Goal: Task Accomplishment & Management: Manage account settings

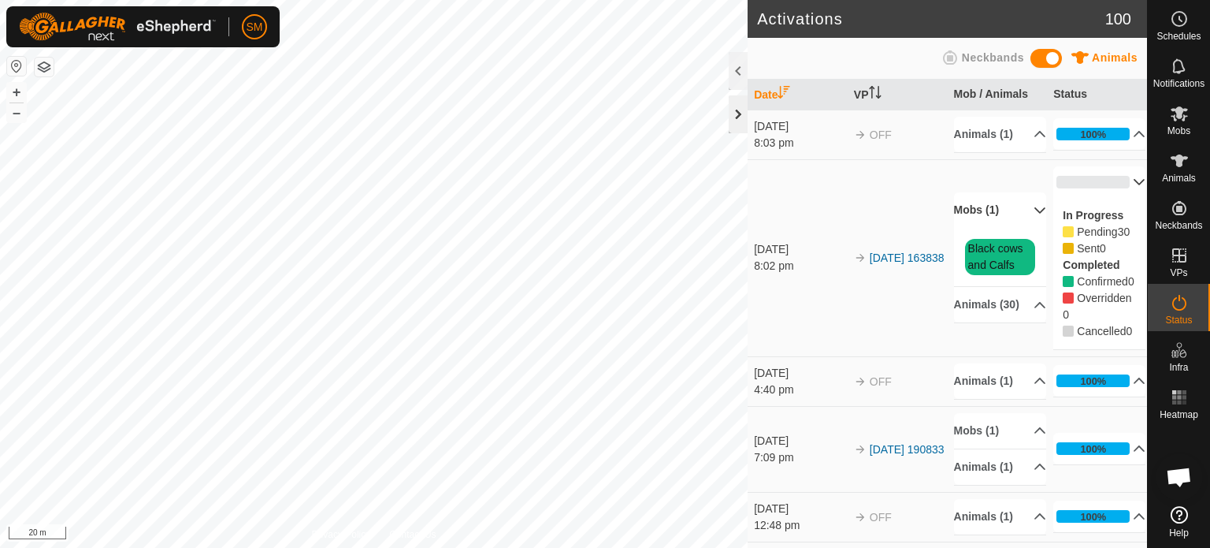
click at [737, 109] on div at bounding box center [738, 114] width 19 height 38
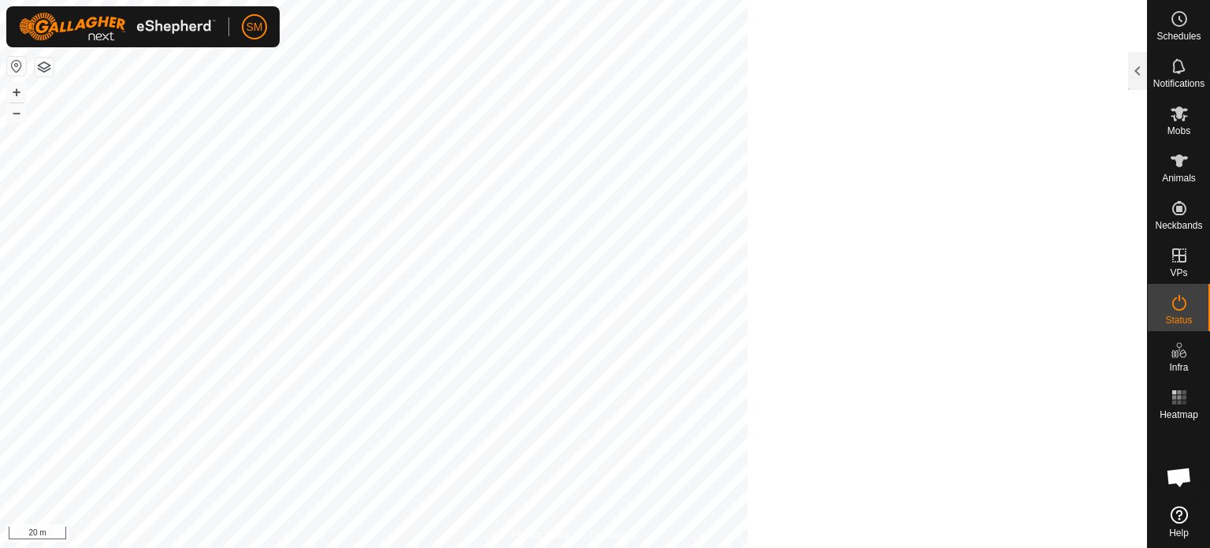
scroll to position [696, 0]
click at [12, 112] on button "–" at bounding box center [16, 112] width 19 height 19
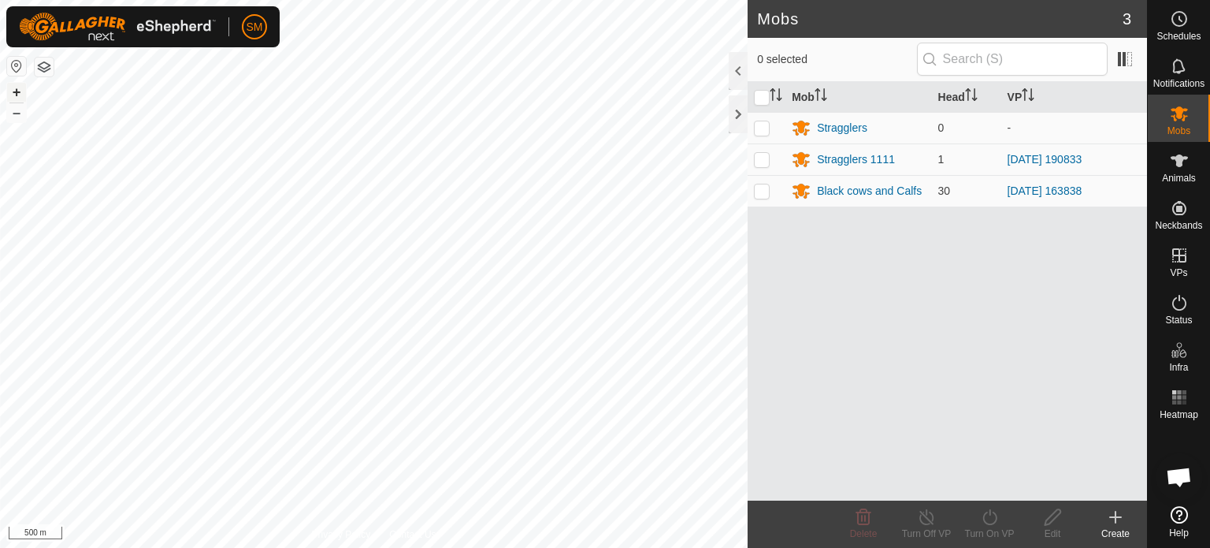
click at [20, 92] on button "+" at bounding box center [16, 92] width 19 height 19
click at [126, 0] on html "SM Schedules Notifications Mobs Animals Neckbands VPs Status Infra Heatmap Help…" at bounding box center [605, 274] width 1210 height 548
click at [829, 194] on div "Black cows and Calfs" at bounding box center [869, 191] width 105 height 17
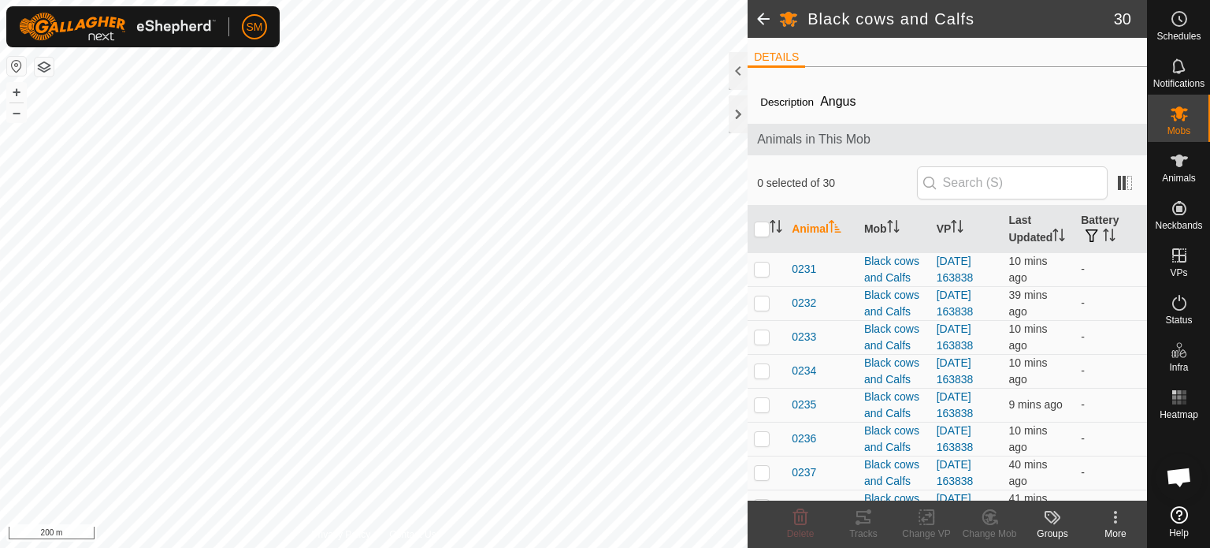
click at [1112, 517] on icon at bounding box center [1115, 516] width 19 height 19
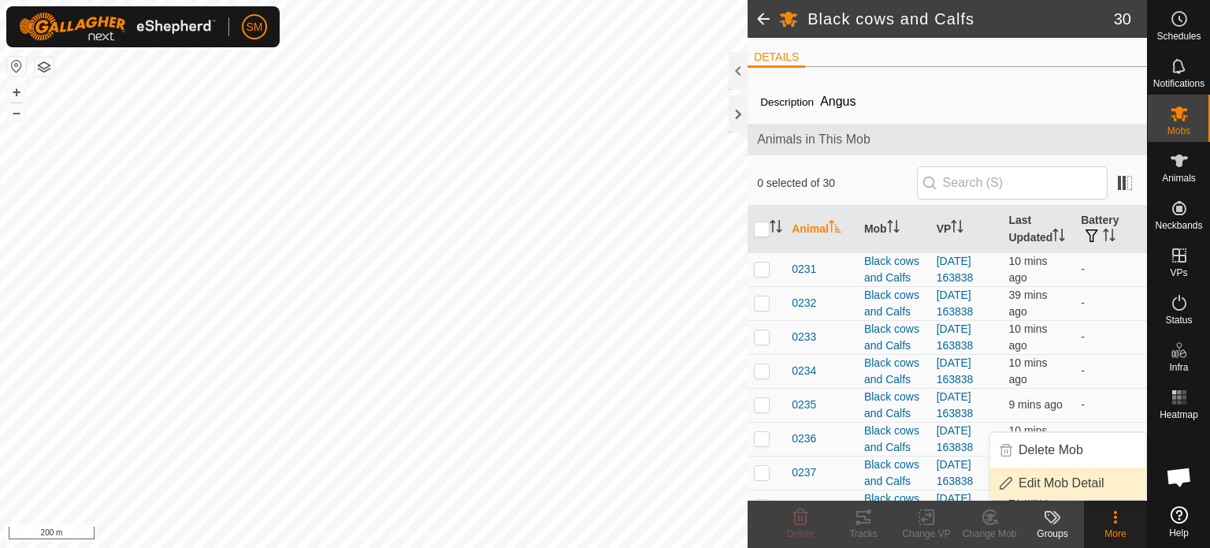
click at [1065, 478] on link "Edit Mob Detail" at bounding box center [1068, 483] width 156 height 32
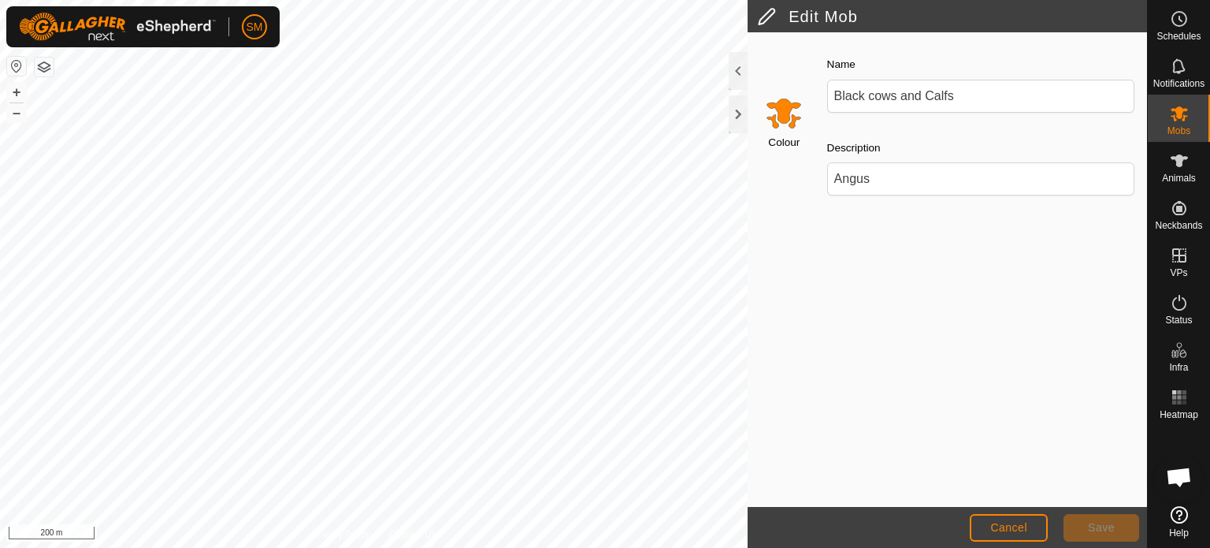
click at [782, 115] on input "Select a color" at bounding box center [784, 113] width 38 height 38
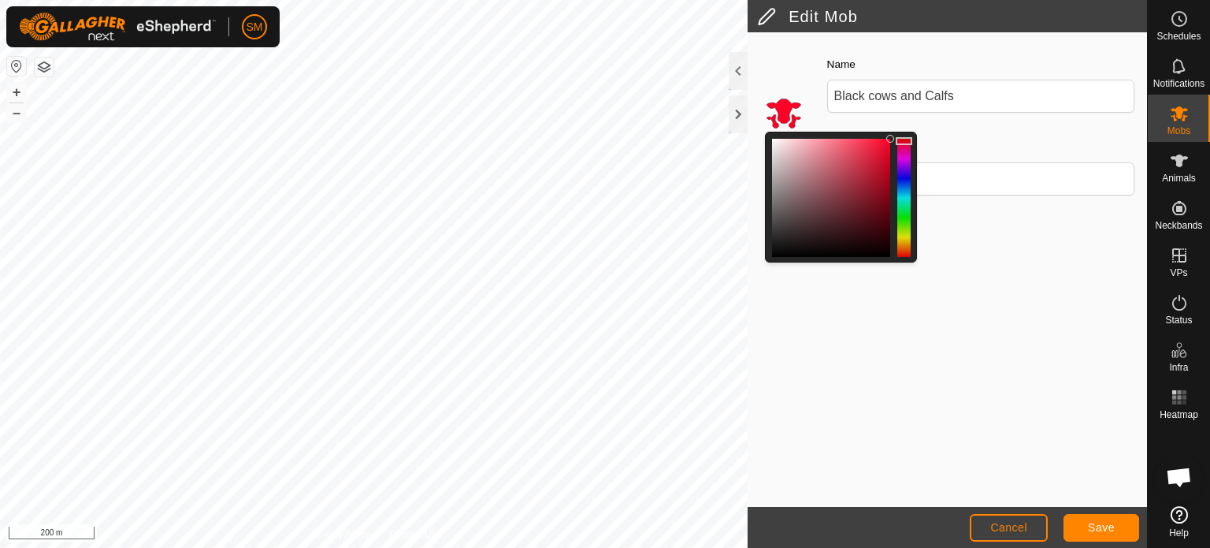
drag, startPoint x: 901, startPoint y: 245, endPoint x: 911, endPoint y: 141, distance: 104.4
click at [911, 141] on div at bounding box center [904, 141] width 17 height 8
click at [1096, 533] on span "Save" at bounding box center [1101, 527] width 27 height 13
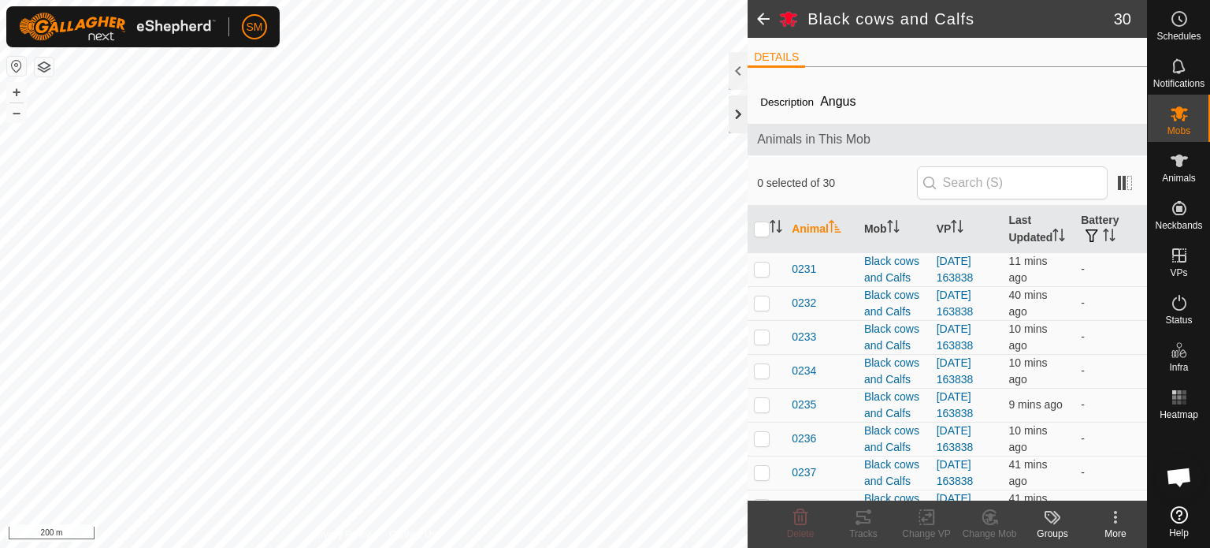
click at [741, 118] on div at bounding box center [738, 114] width 19 height 38
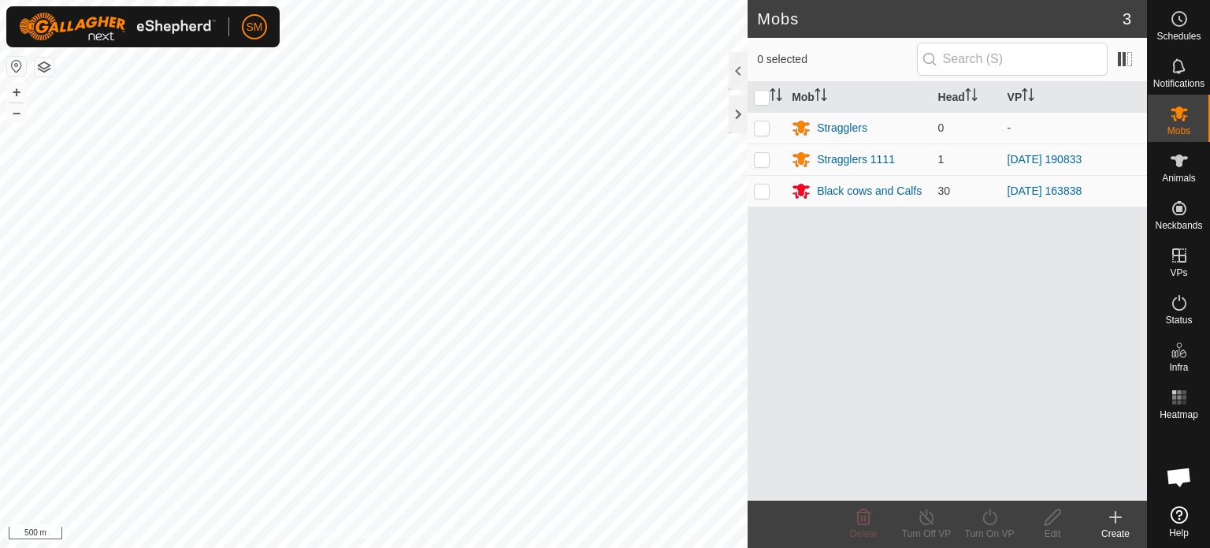
drag, startPoint x: 730, startPoint y: 116, endPoint x: 738, endPoint y: 75, distance: 41.9
click at [738, 75] on div at bounding box center [738, 71] width 19 height 38
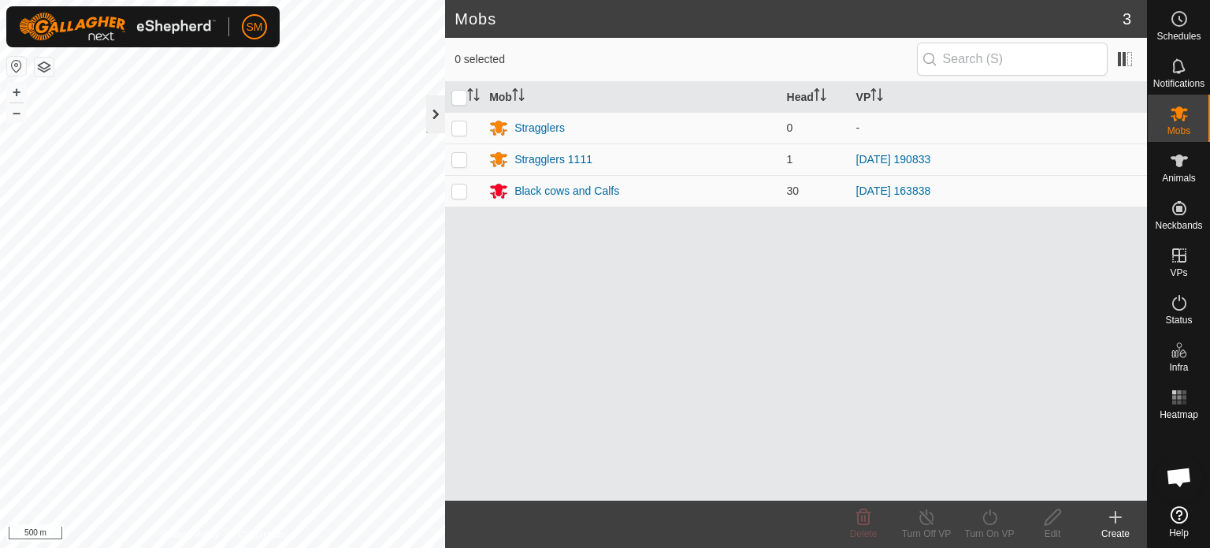
click at [433, 113] on div at bounding box center [435, 114] width 19 height 38
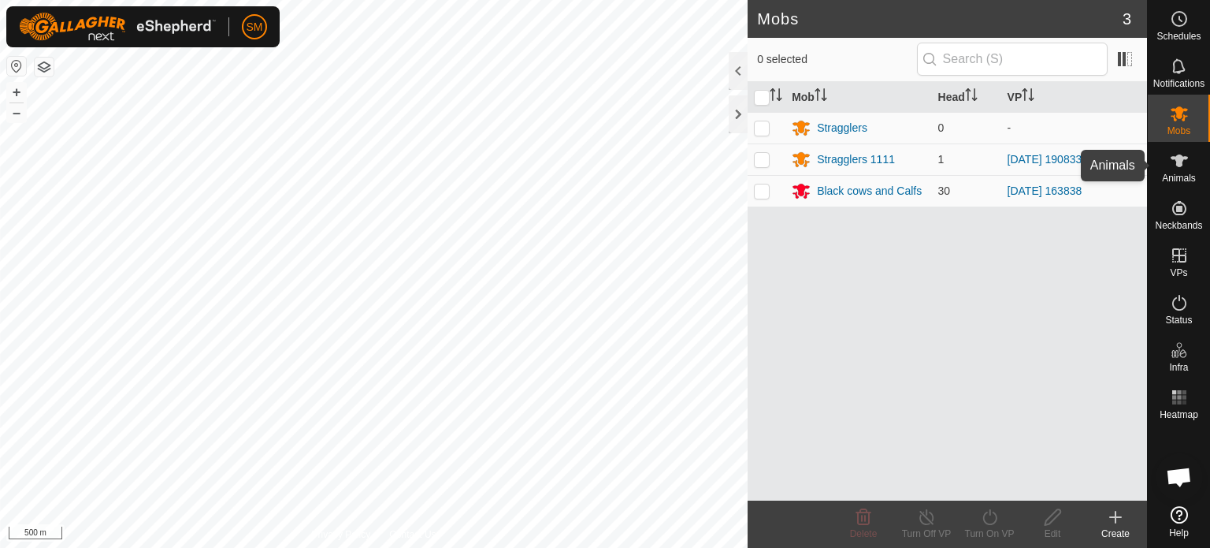
drag, startPoint x: 1177, startPoint y: 175, endPoint x: 1173, endPoint y: 162, distance: 13.2
click at [1173, 162] on icon at bounding box center [1179, 160] width 19 height 19
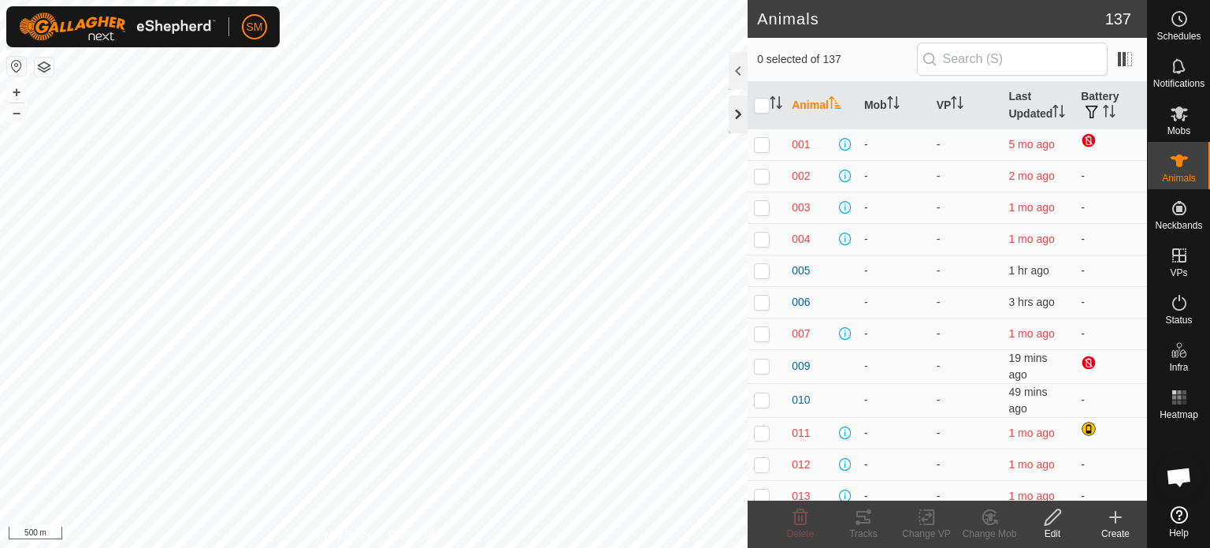
click at [741, 110] on div at bounding box center [738, 114] width 19 height 38
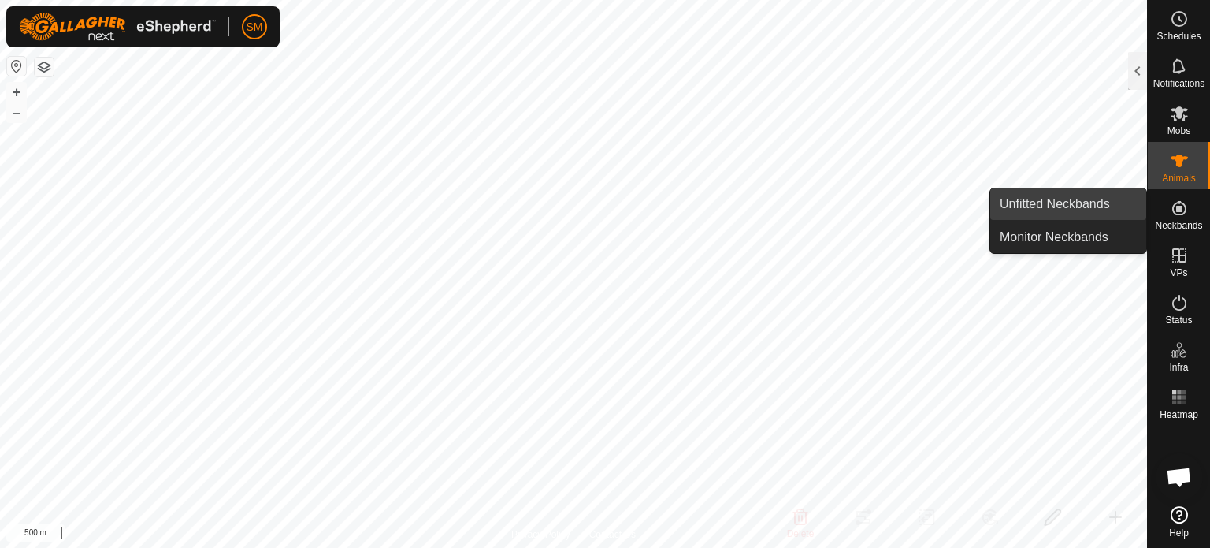
click at [1097, 201] on link "Unfitted Neckbands" at bounding box center [1068, 204] width 156 height 32
click at [1105, 202] on link "Unfitted Neckbands" at bounding box center [1068, 204] width 156 height 32
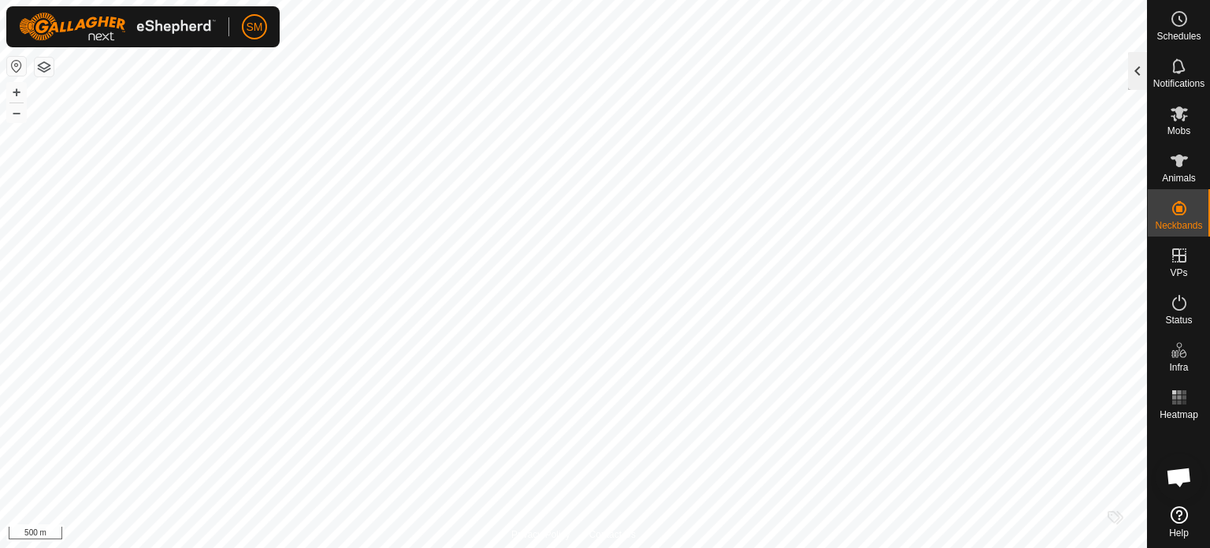
click at [1138, 70] on div at bounding box center [1137, 71] width 19 height 38
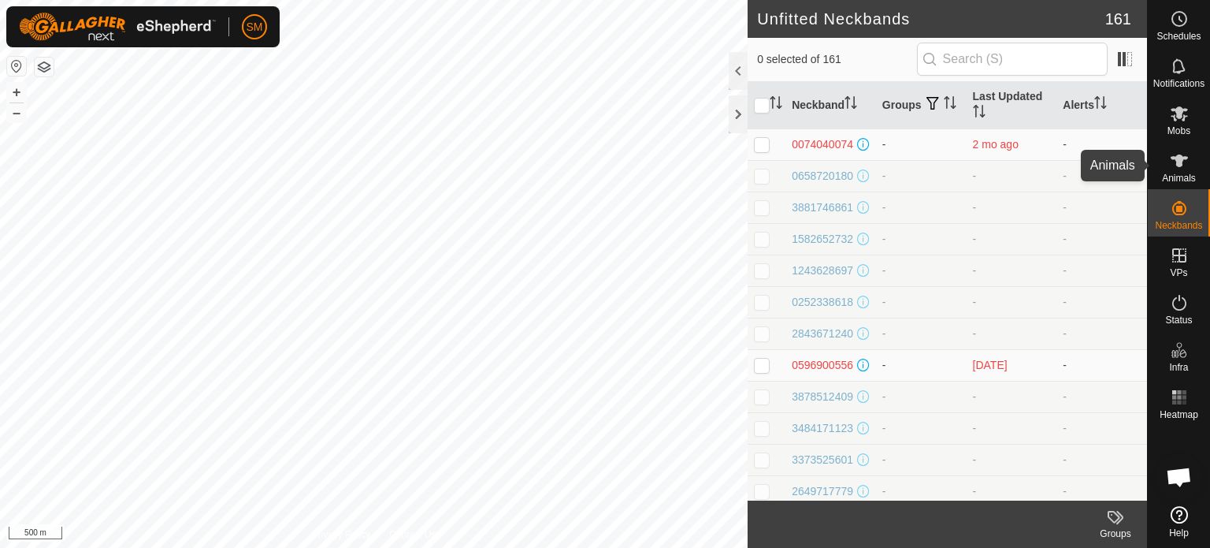
click at [1170, 161] on icon at bounding box center [1179, 160] width 19 height 19
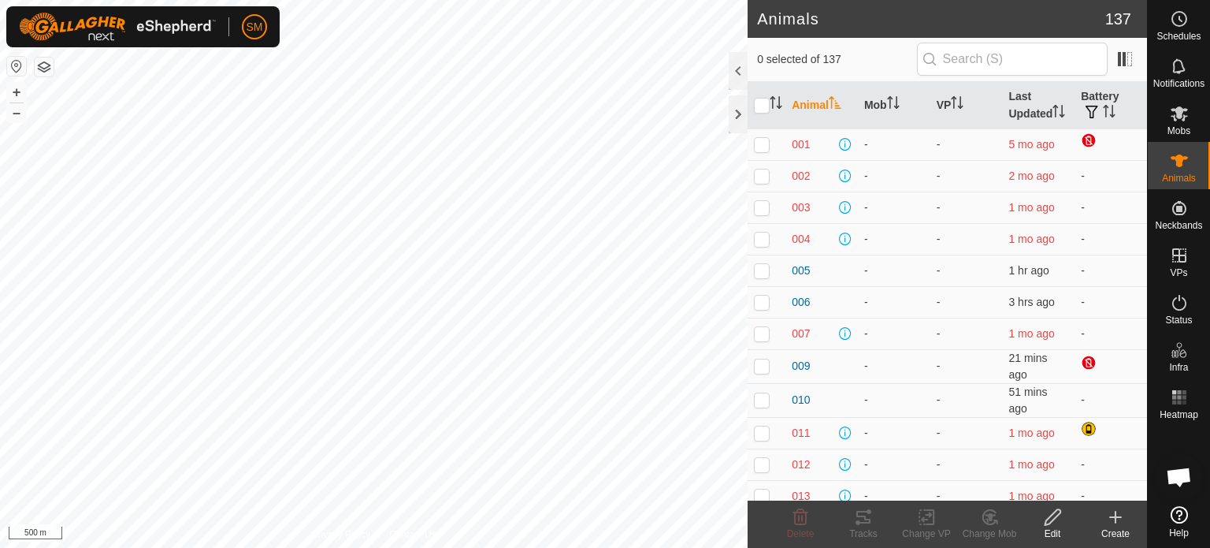
click at [1112, 517] on icon at bounding box center [1115, 517] width 11 height 0
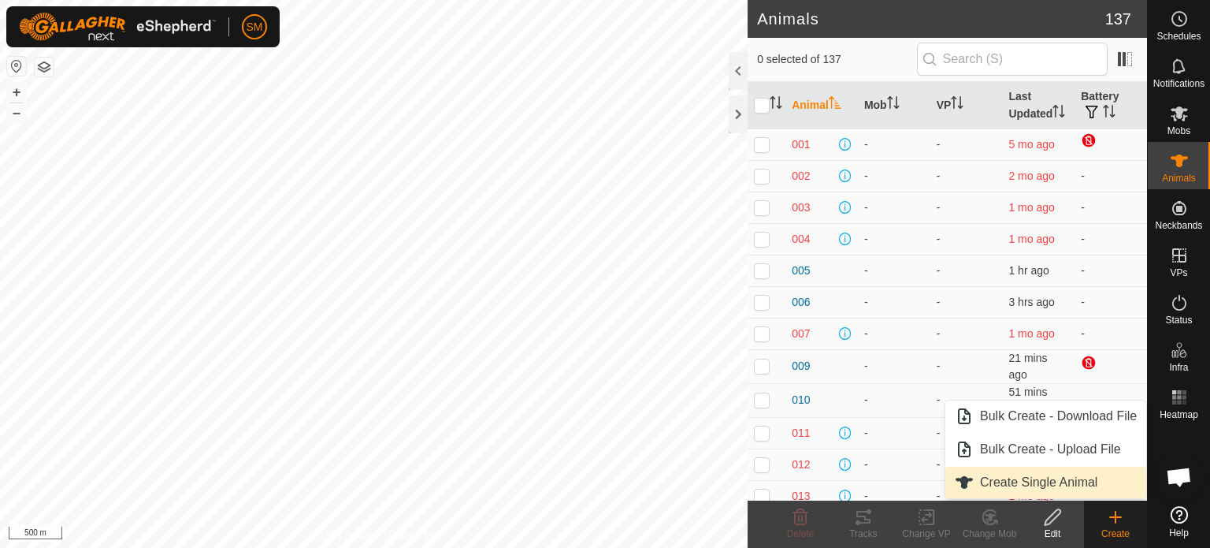
click at [1061, 478] on link "Create Single Animal" at bounding box center [1045, 482] width 201 height 32
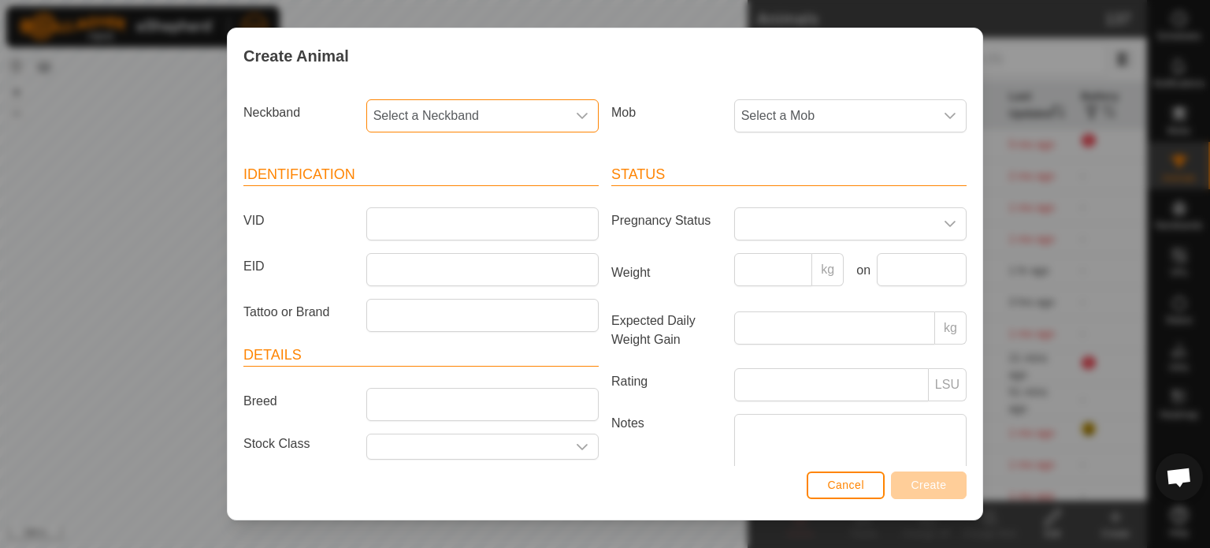
click at [492, 116] on span "Select a Neckband" at bounding box center [466, 116] width 199 height 32
type input "6941"
click at [430, 190] on li "3552796941" at bounding box center [481, 197] width 227 height 32
click at [415, 226] on input "VID" at bounding box center [482, 223] width 232 height 33
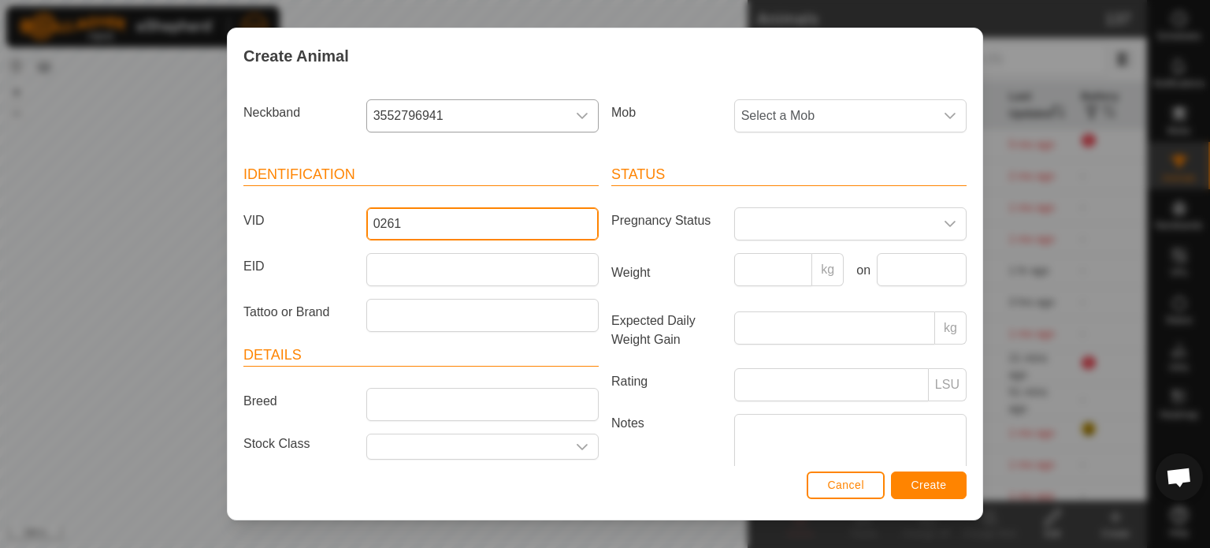
type input "0261"
click at [924, 481] on span "Create" at bounding box center [928, 484] width 35 height 13
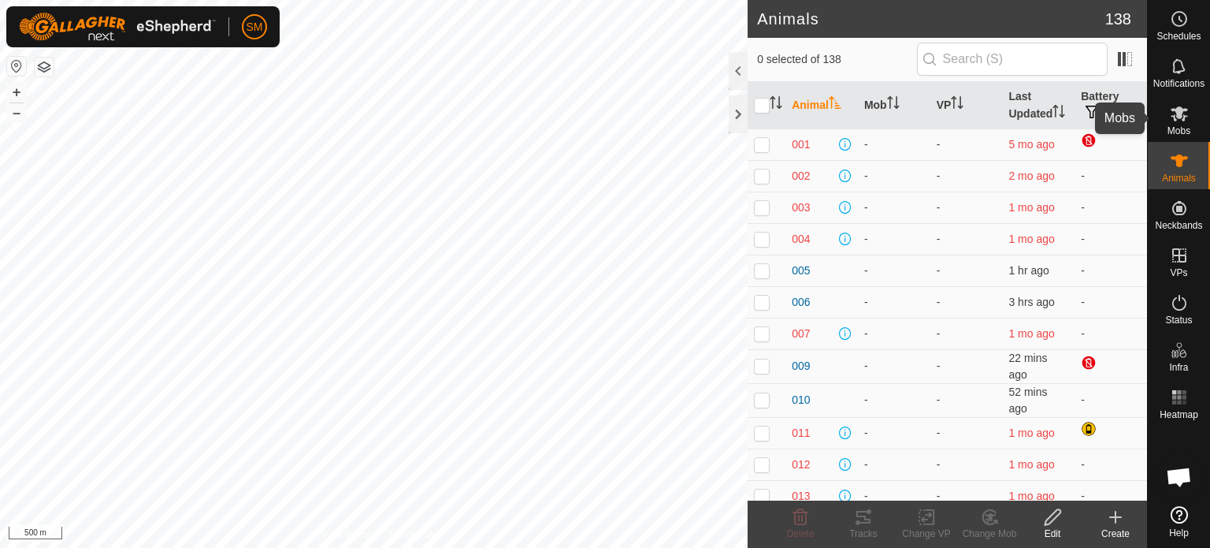
click at [1166, 112] on es-mob-svg-icon at bounding box center [1179, 113] width 28 height 25
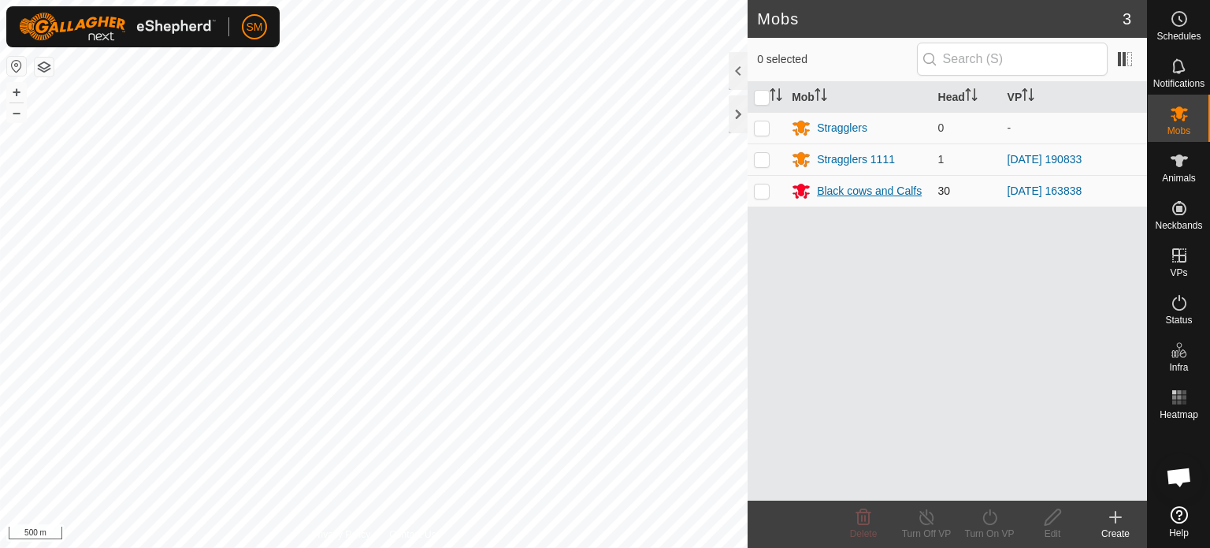
click at [842, 188] on div "Black cows and Calfs" at bounding box center [869, 191] width 105 height 17
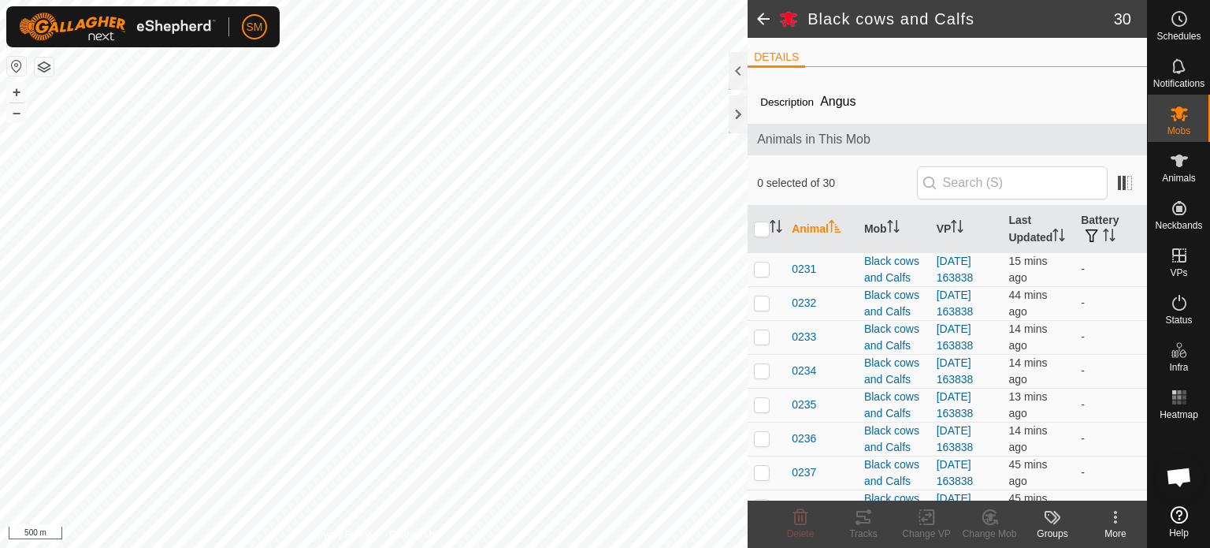
drag, startPoint x: 1117, startPoint y: 513, endPoint x: 1026, endPoint y: 106, distance: 417.4
click at [1026, 106] on div "Description Angus" at bounding box center [947, 101] width 374 height 19
click at [1112, 518] on icon at bounding box center [1115, 516] width 19 height 19
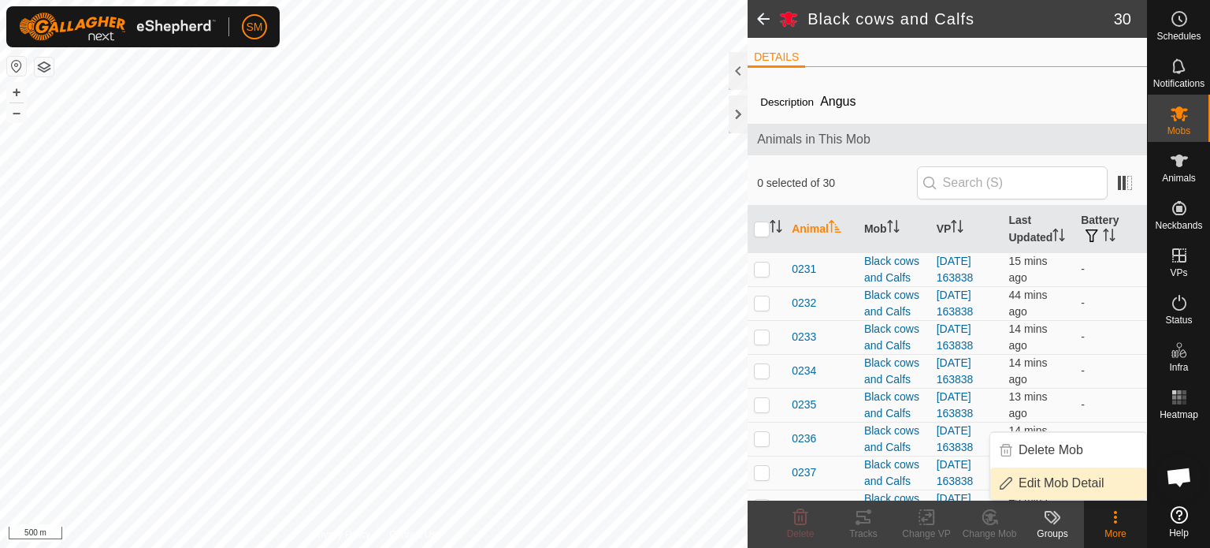
click at [1092, 484] on link "Edit Mob Detail" at bounding box center [1068, 483] width 156 height 32
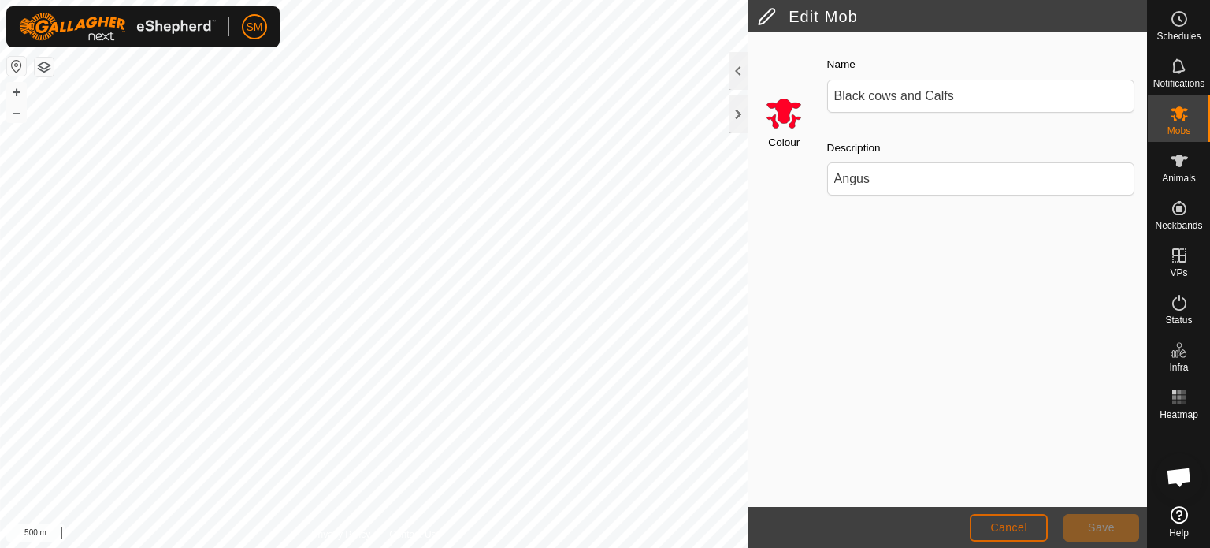
click at [1004, 523] on span "Cancel" at bounding box center [1008, 527] width 37 height 13
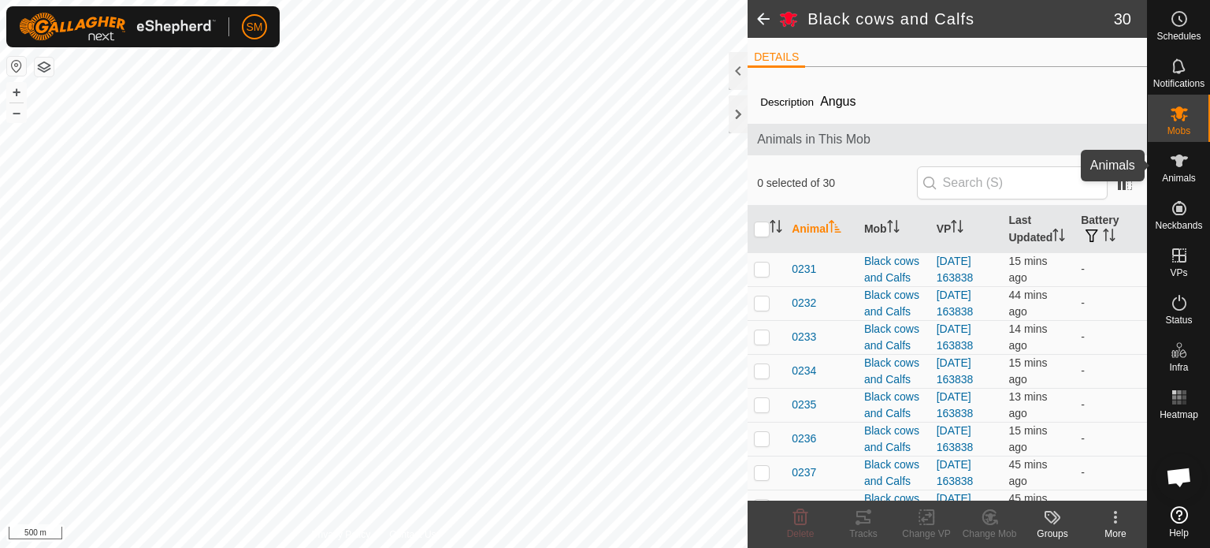
click at [1176, 161] on icon at bounding box center [1179, 160] width 17 height 13
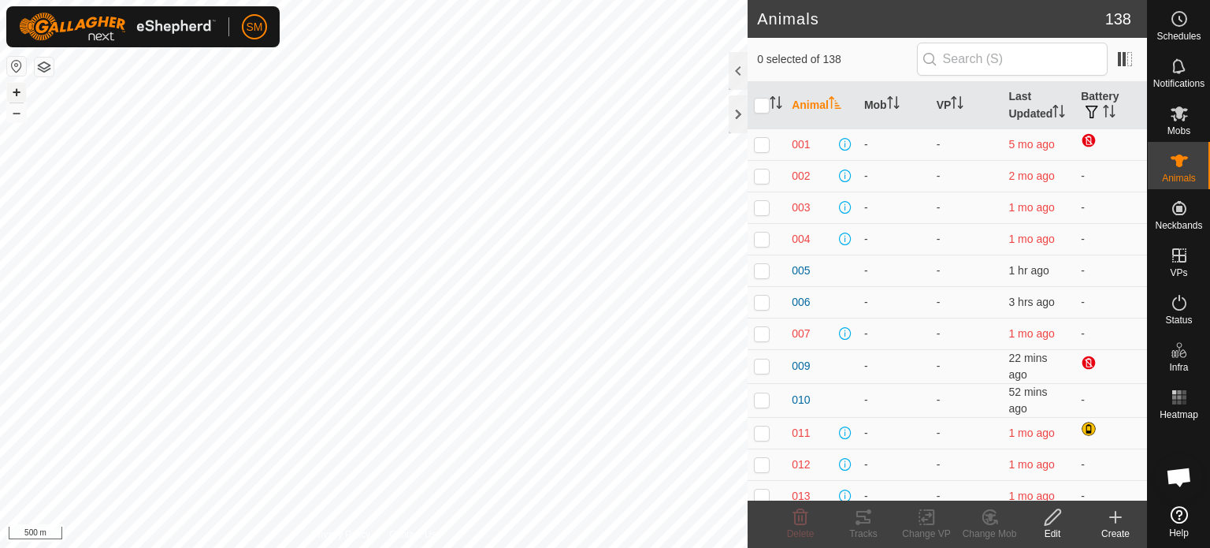
click at [16, 91] on button "+" at bounding box center [16, 92] width 19 height 19
click at [8, 87] on button "+" at bounding box center [16, 92] width 19 height 19
click at [8, 88] on button "+" at bounding box center [16, 92] width 19 height 19
click at [1183, 110] on icon at bounding box center [1179, 113] width 17 height 15
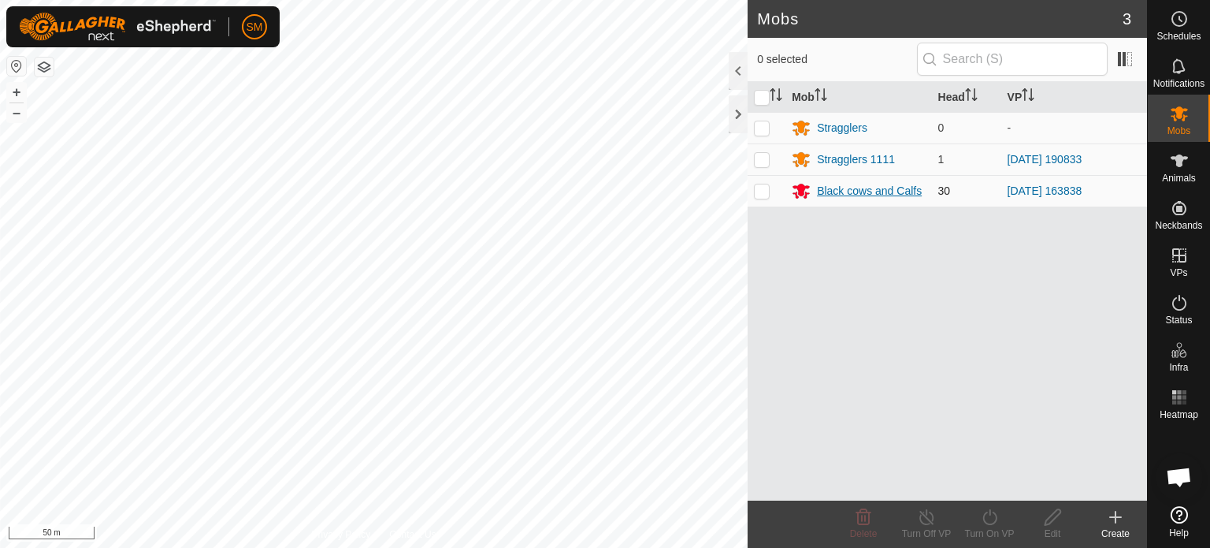
click at [876, 194] on div "Black cows and Calfs" at bounding box center [869, 191] width 105 height 17
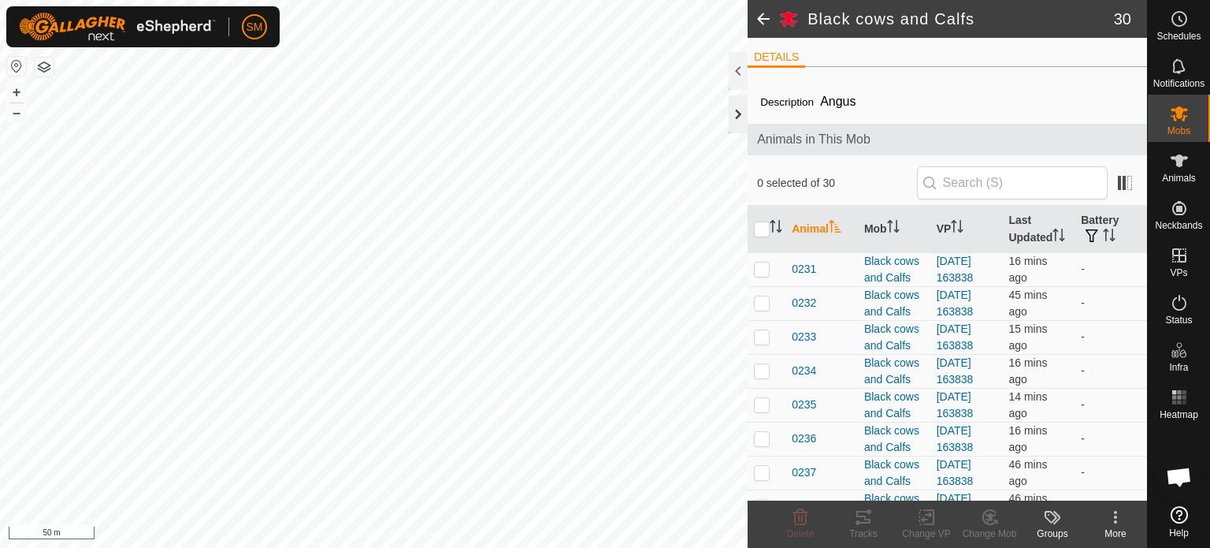
click at [733, 119] on div at bounding box center [738, 114] width 19 height 38
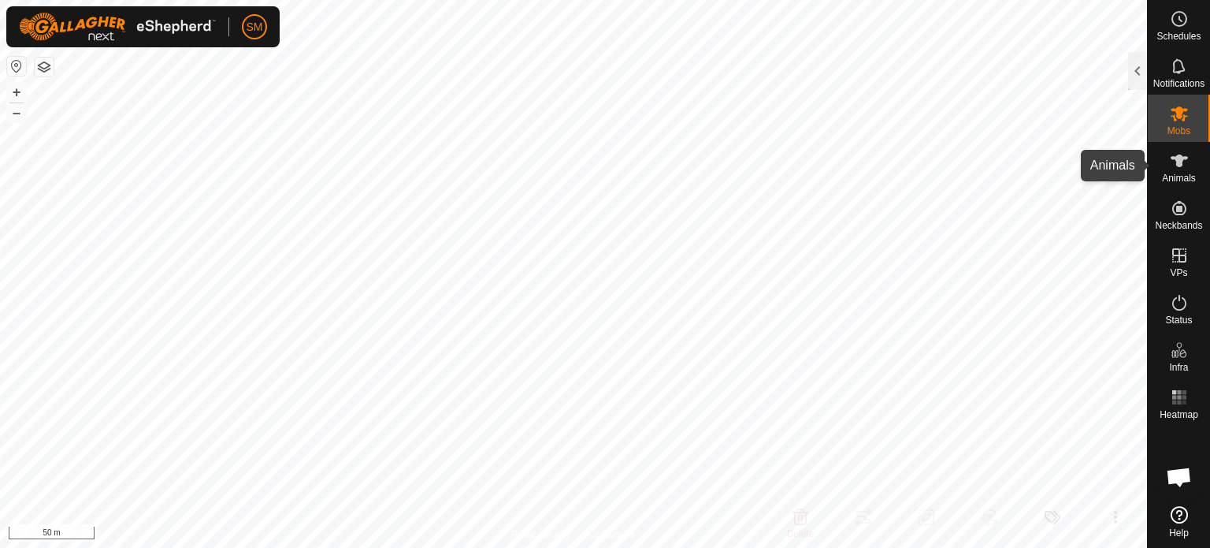
click at [1170, 165] on icon at bounding box center [1179, 160] width 19 height 19
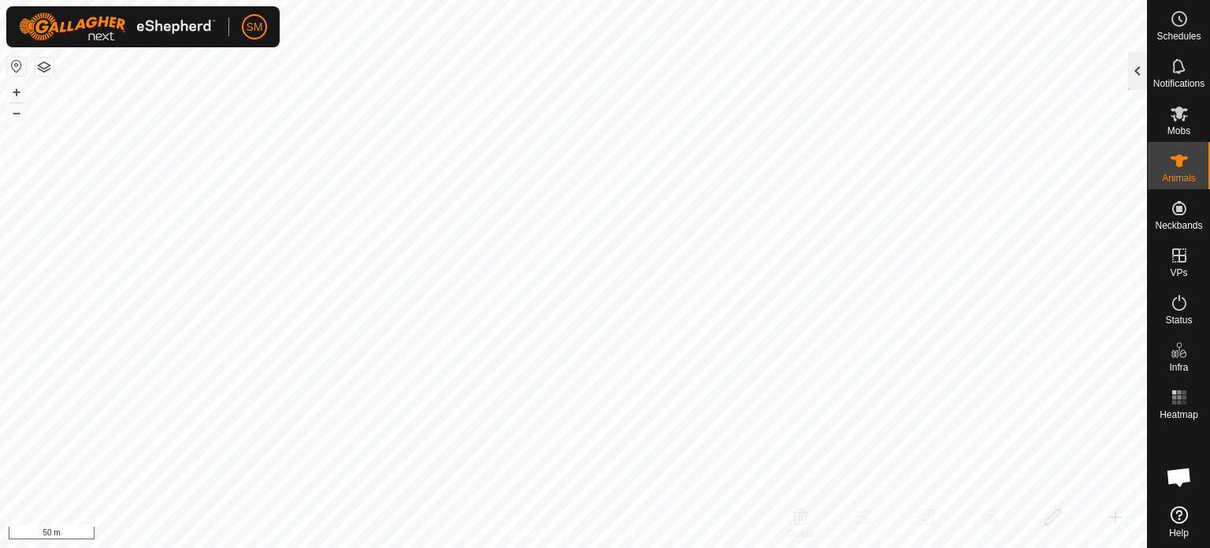
click at [1137, 72] on div at bounding box center [1137, 71] width 19 height 38
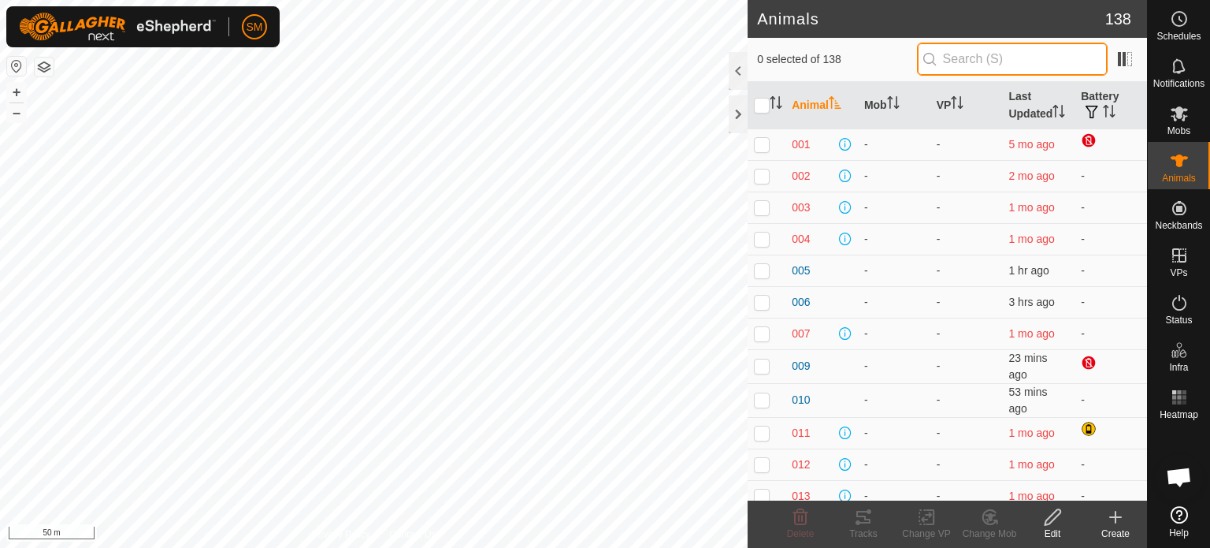
click at [989, 56] on input "text" at bounding box center [1012, 59] width 191 height 33
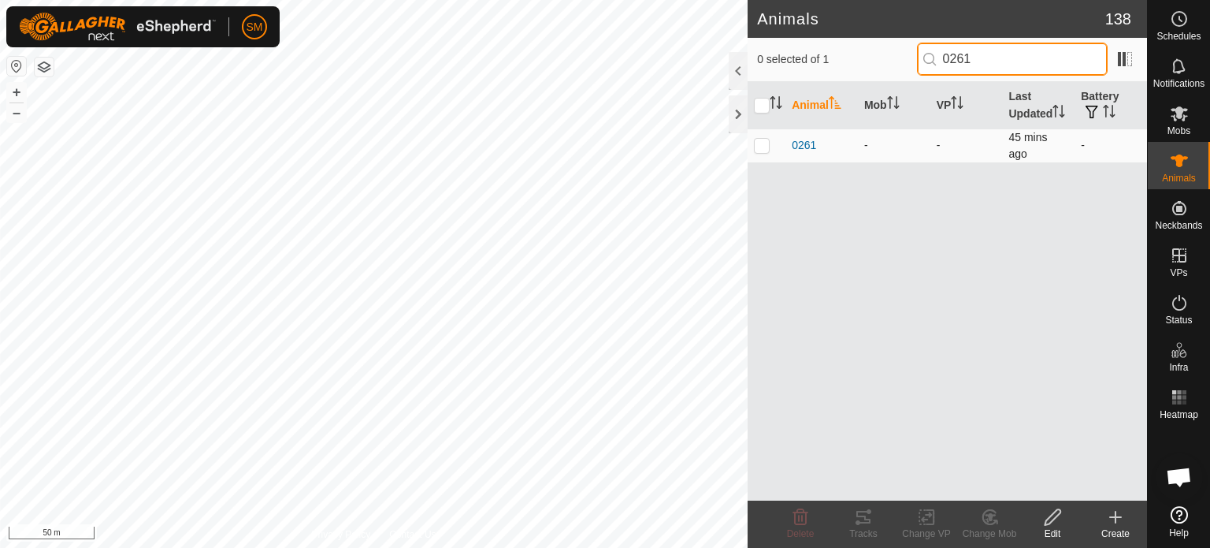
type input "0261"
click at [756, 151] on p-checkbox at bounding box center [762, 145] width 16 height 13
checkbox input "true"
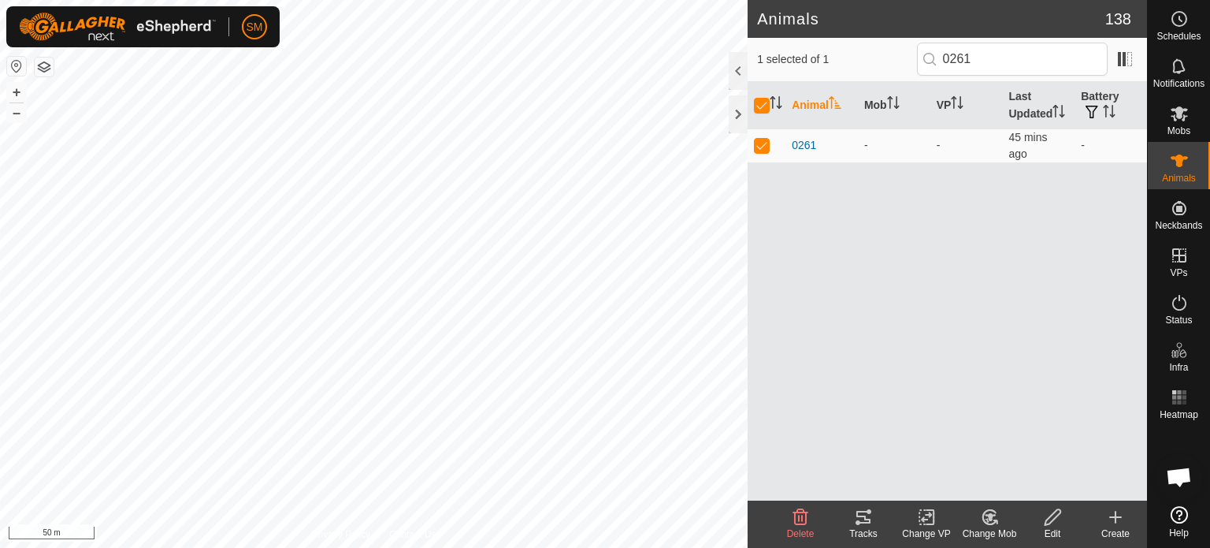
drag, startPoint x: 992, startPoint y: 519, endPoint x: 984, endPoint y: 528, distance: 11.7
click at [984, 528] on div "Change Mob" at bounding box center [989, 533] width 63 height 14
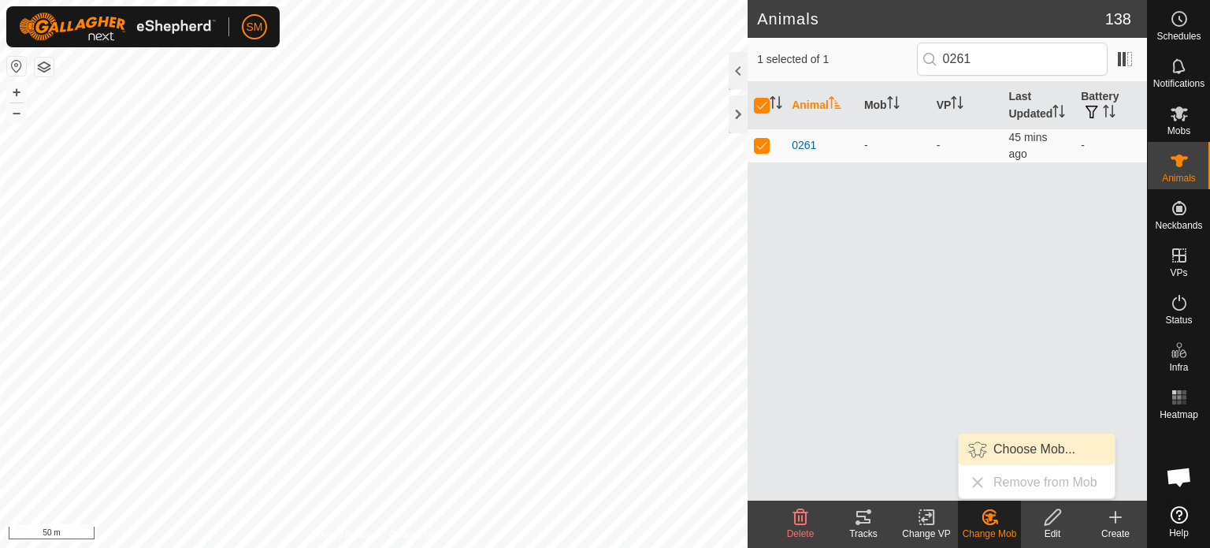
click at [1018, 449] on link "Choose Mob..." at bounding box center [1037, 449] width 156 height 32
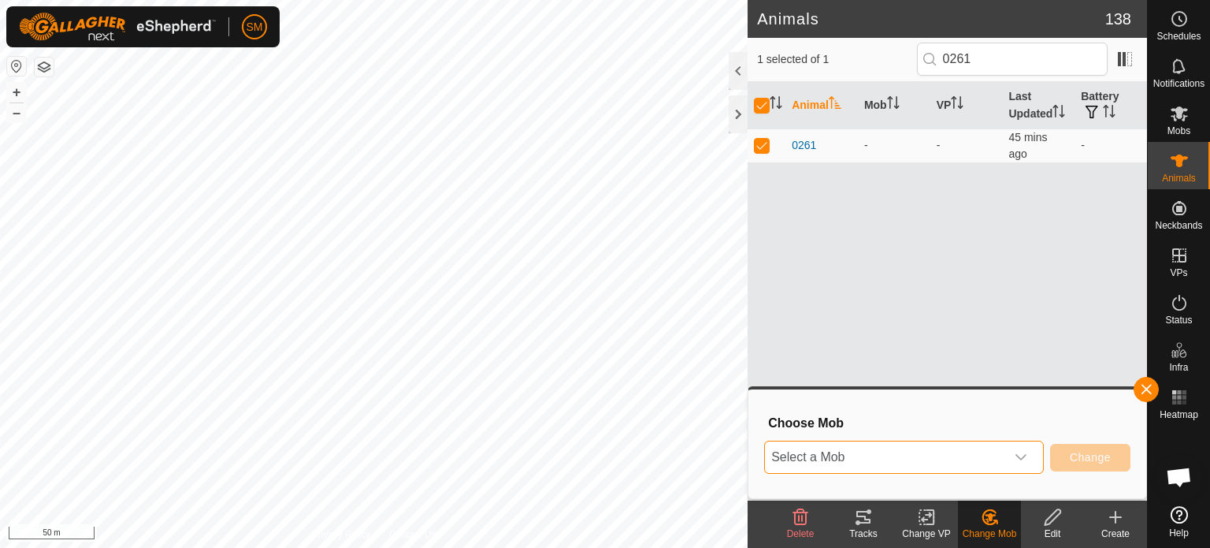
click at [937, 456] on span "Select a Mob" at bounding box center [885, 457] width 240 height 32
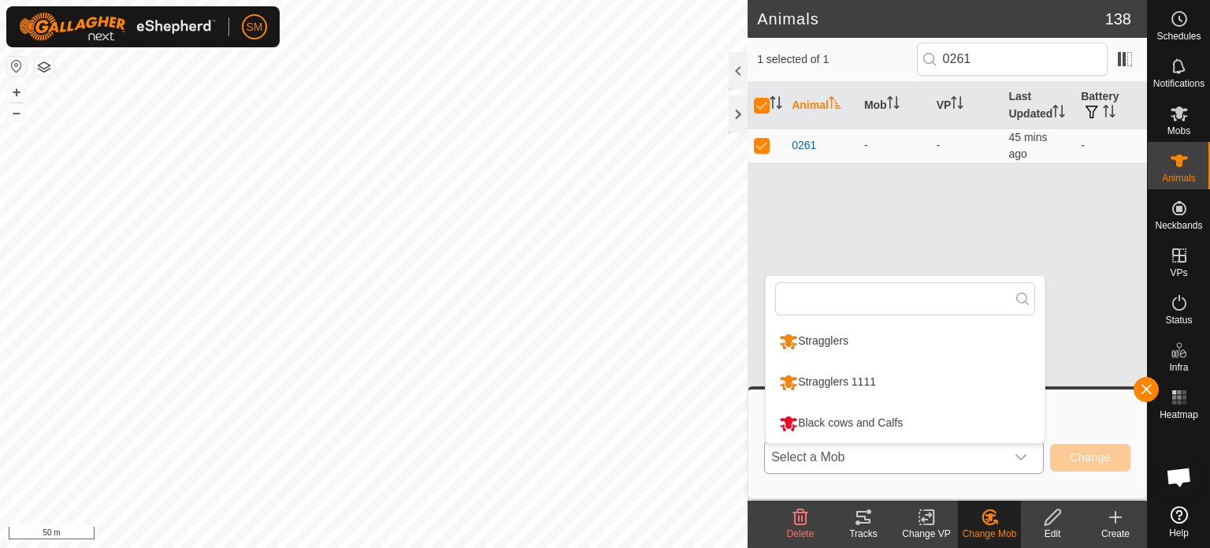
click at [891, 418] on li "Black cows and Calfs" at bounding box center [905, 422] width 279 height 39
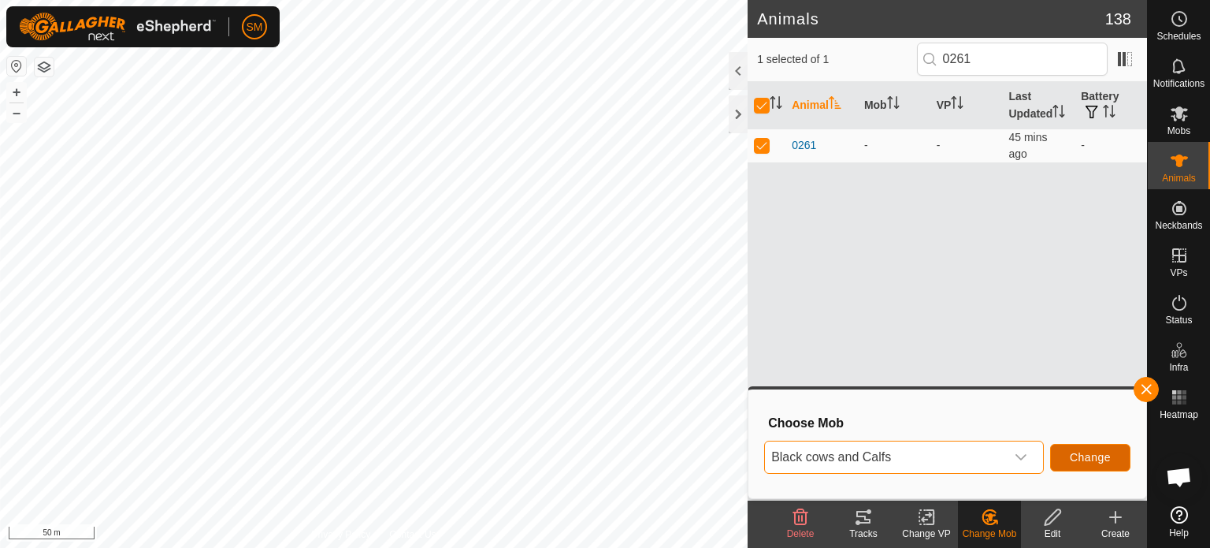
click at [1089, 456] on span "Change" at bounding box center [1090, 457] width 41 height 13
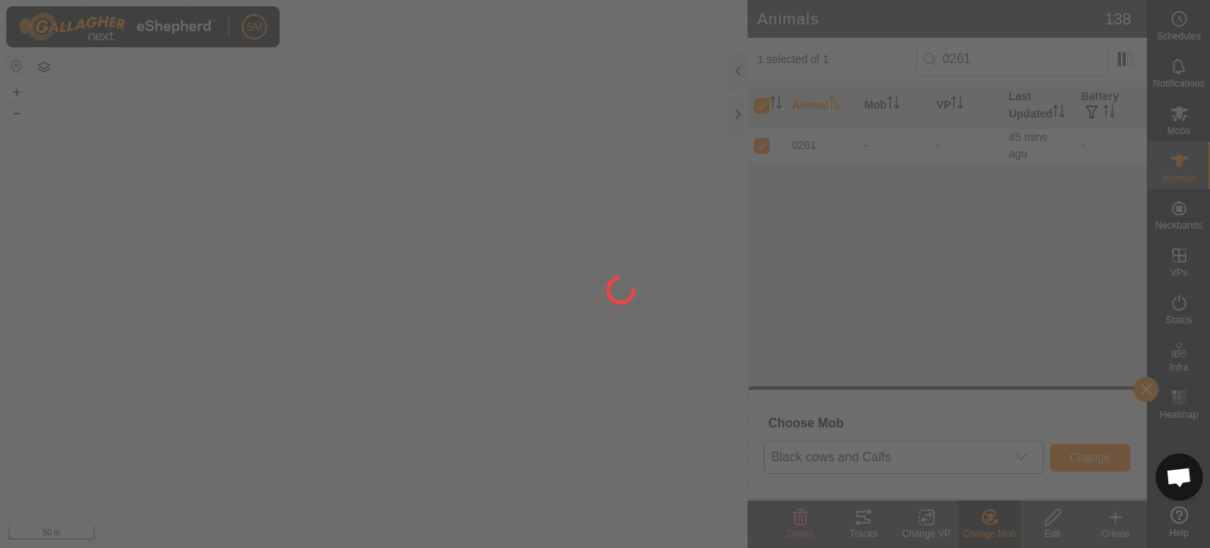
checkbox input "false"
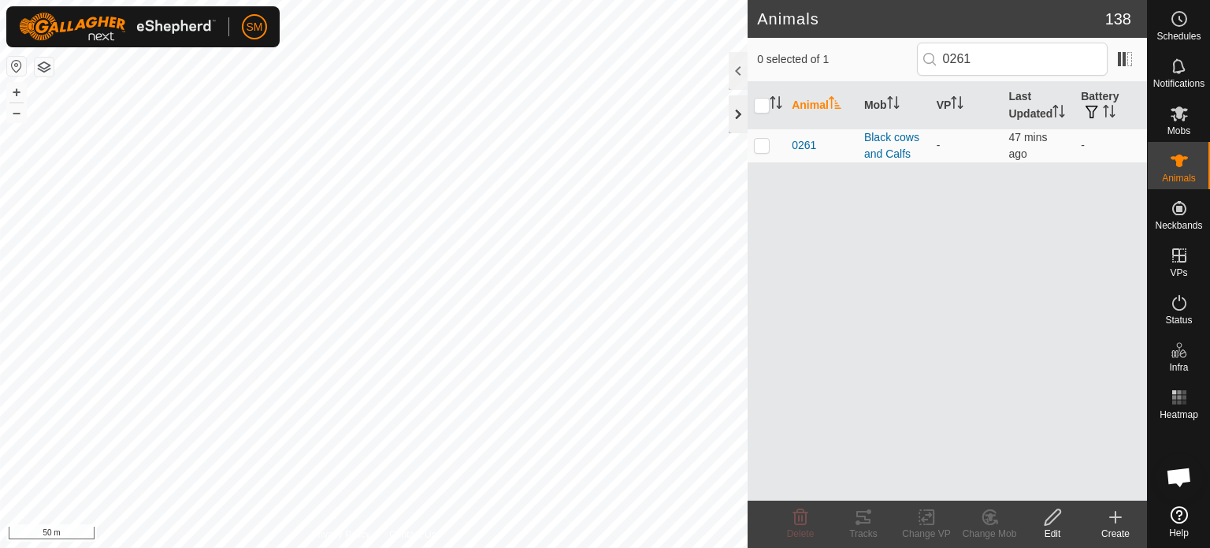
click at [742, 117] on div at bounding box center [738, 114] width 19 height 38
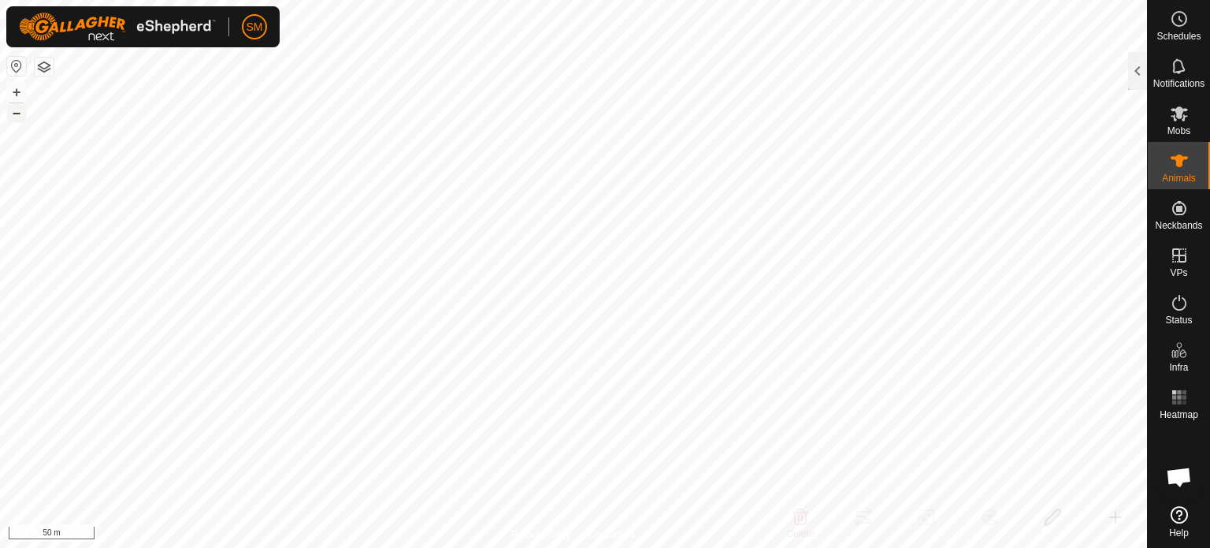
click at [14, 112] on button "–" at bounding box center [16, 112] width 19 height 19
click at [12, 113] on button "–" at bounding box center [16, 112] width 19 height 19
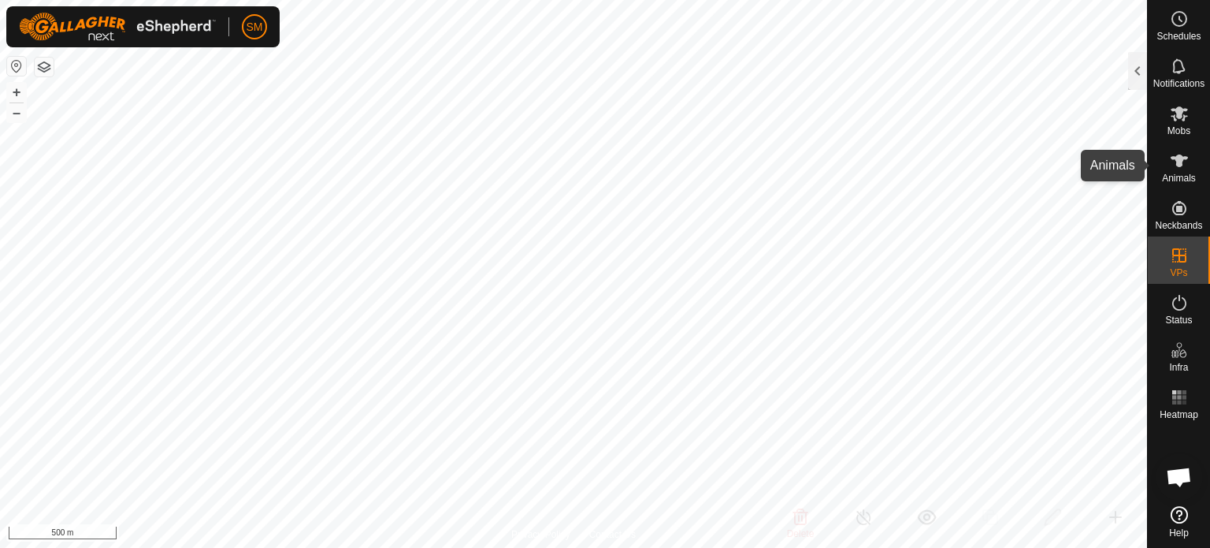
click at [1174, 166] on icon at bounding box center [1179, 160] width 19 height 19
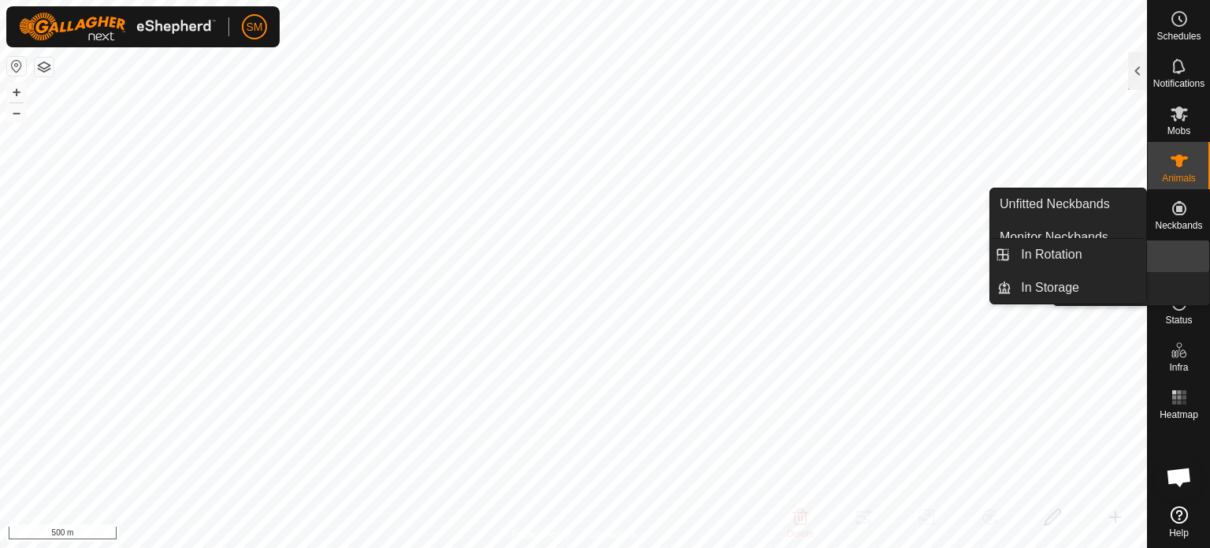
click at [1185, 259] on icon at bounding box center [1179, 255] width 14 height 14
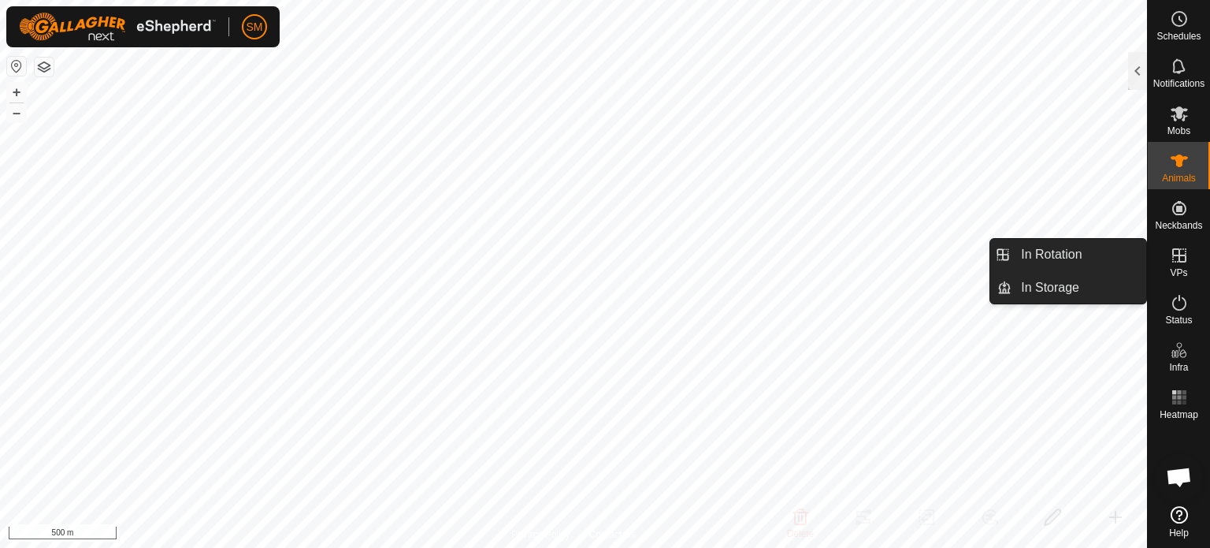
click at [1172, 258] on icon at bounding box center [1179, 255] width 19 height 19
click at [1093, 262] on link "In Rotation" at bounding box center [1079, 255] width 135 height 32
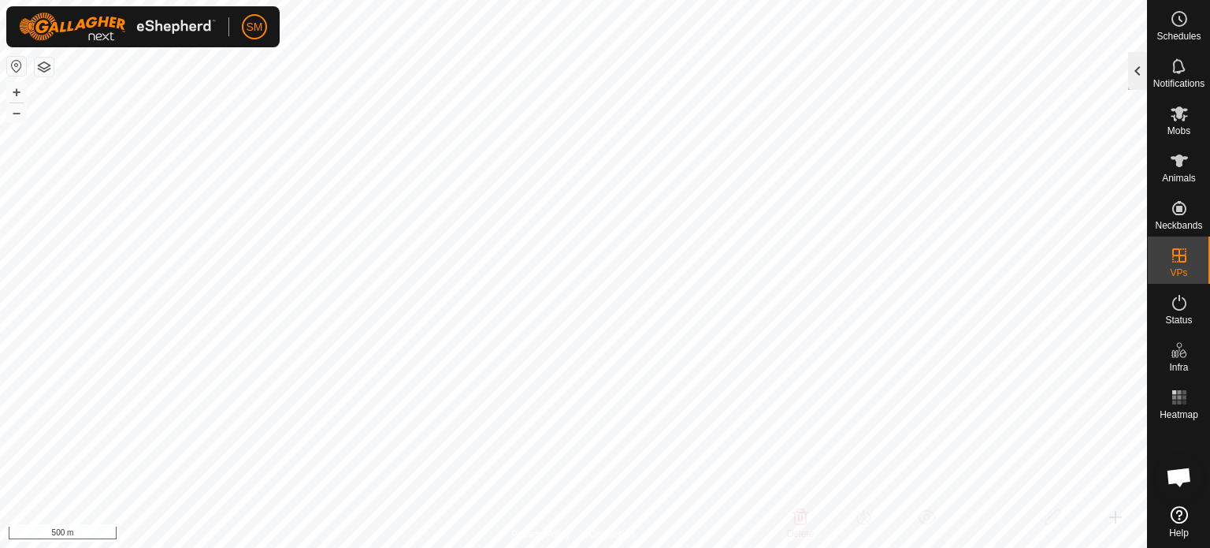
click at [1130, 72] on div at bounding box center [1137, 71] width 19 height 38
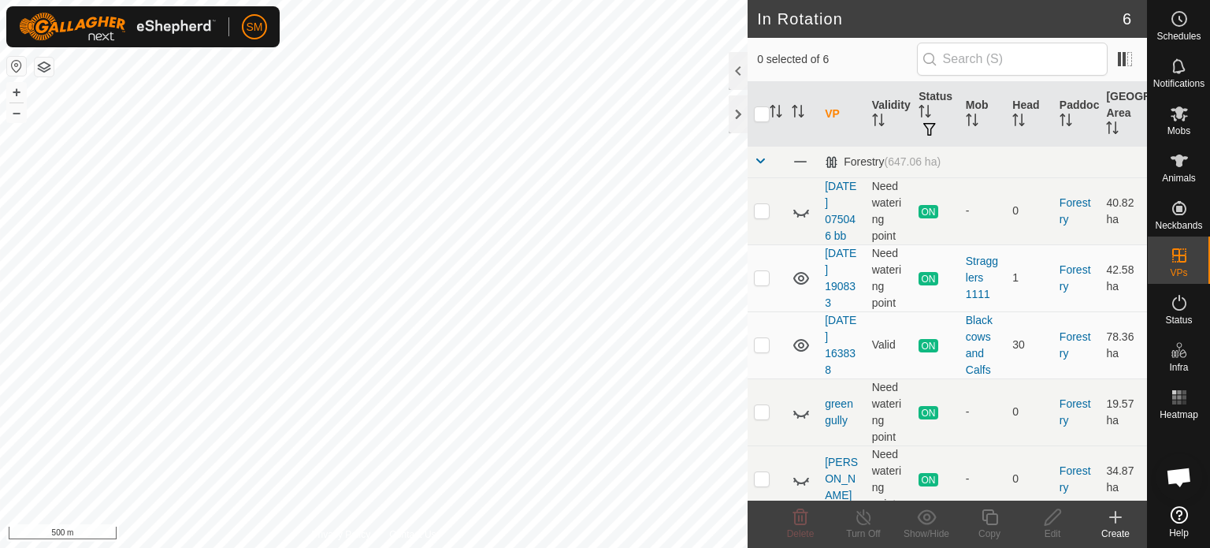
click at [1112, 521] on icon at bounding box center [1115, 516] width 19 height 19
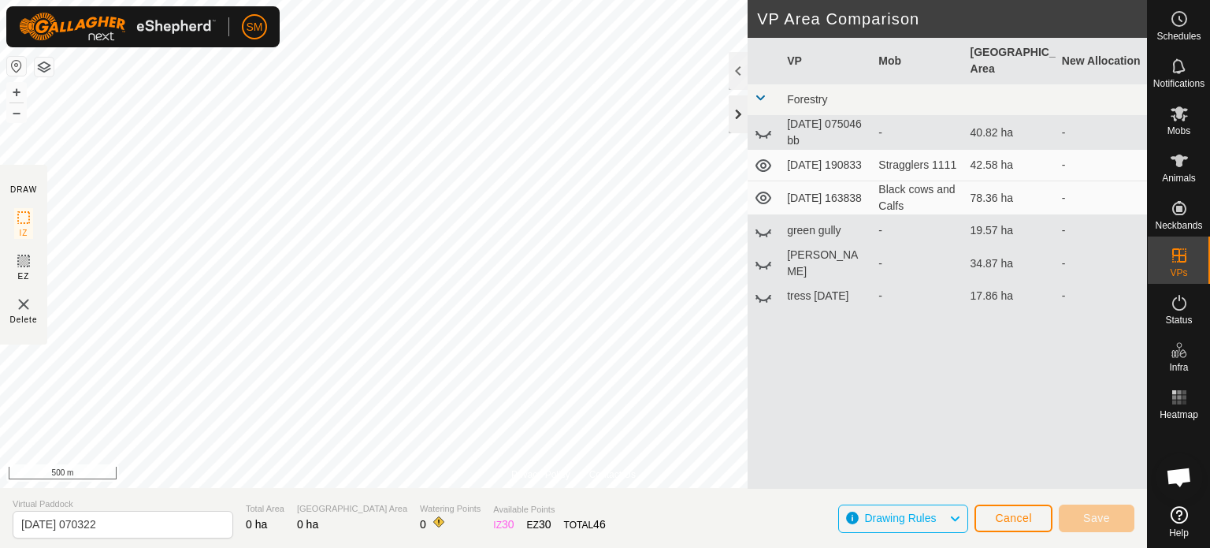
click at [741, 110] on div at bounding box center [738, 114] width 19 height 38
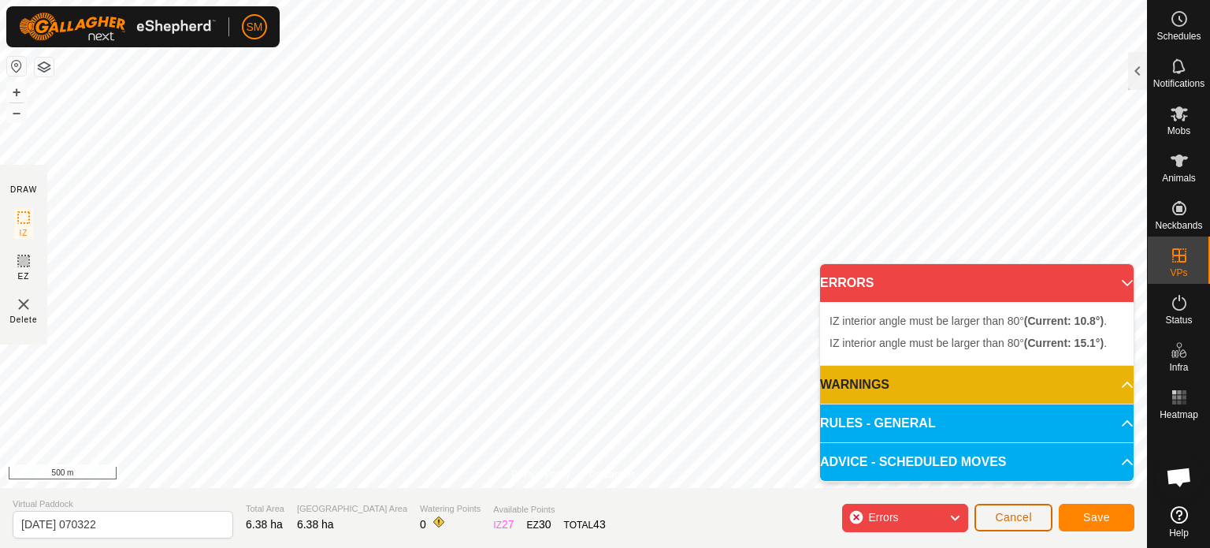
click at [997, 517] on span "Cancel" at bounding box center [1013, 517] width 37 height 13
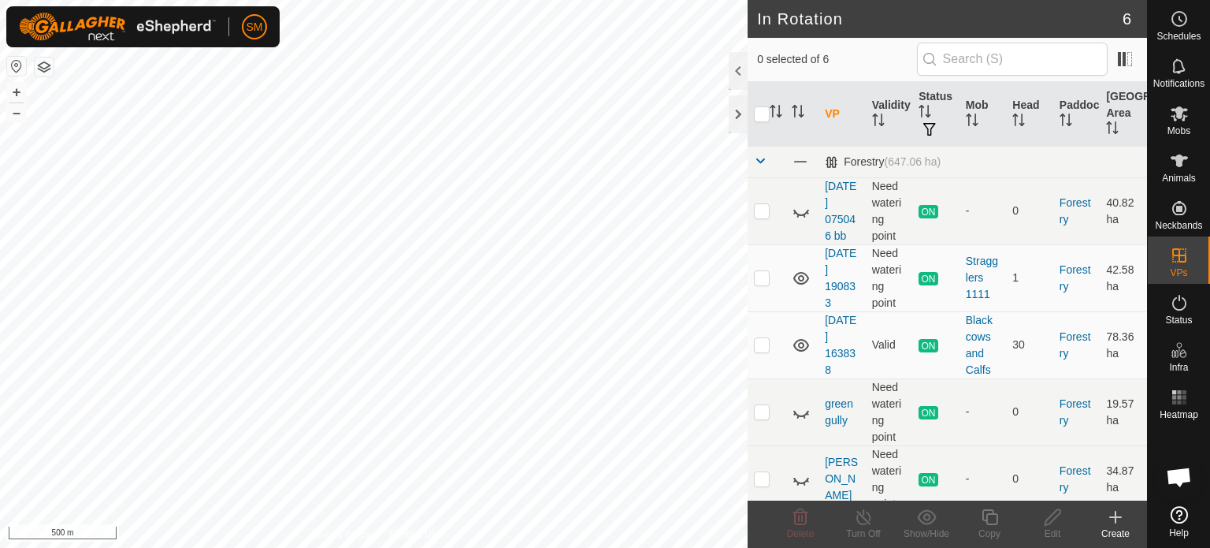
click at [1116, 518] on icon at bounding box center [1116, 516] width 0 height 11
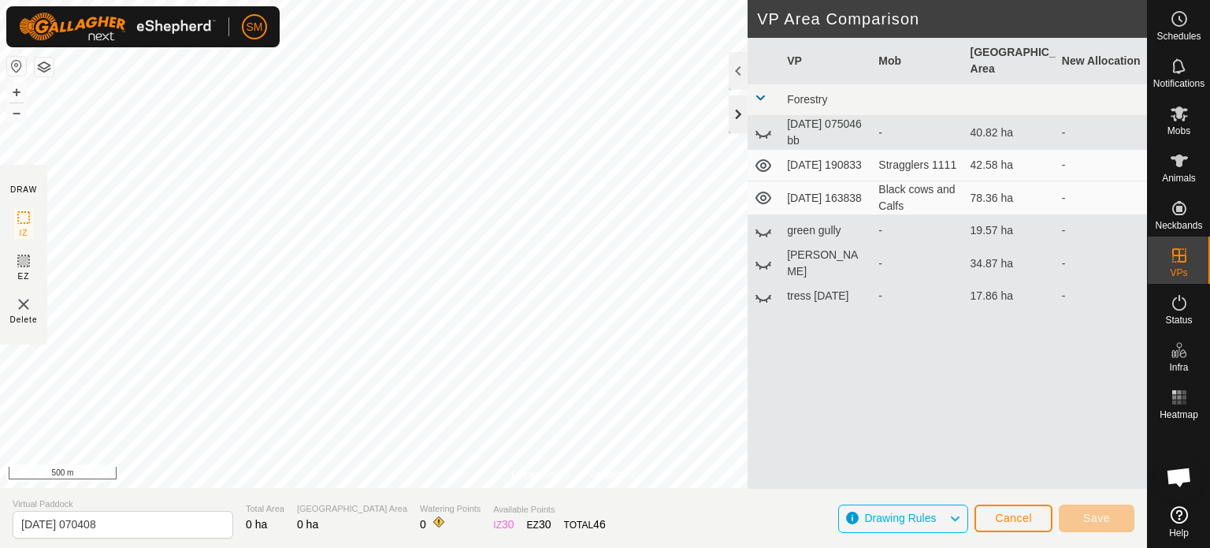
click at [741, 115] on div at bounding box center [738, 114] width 19 height 38
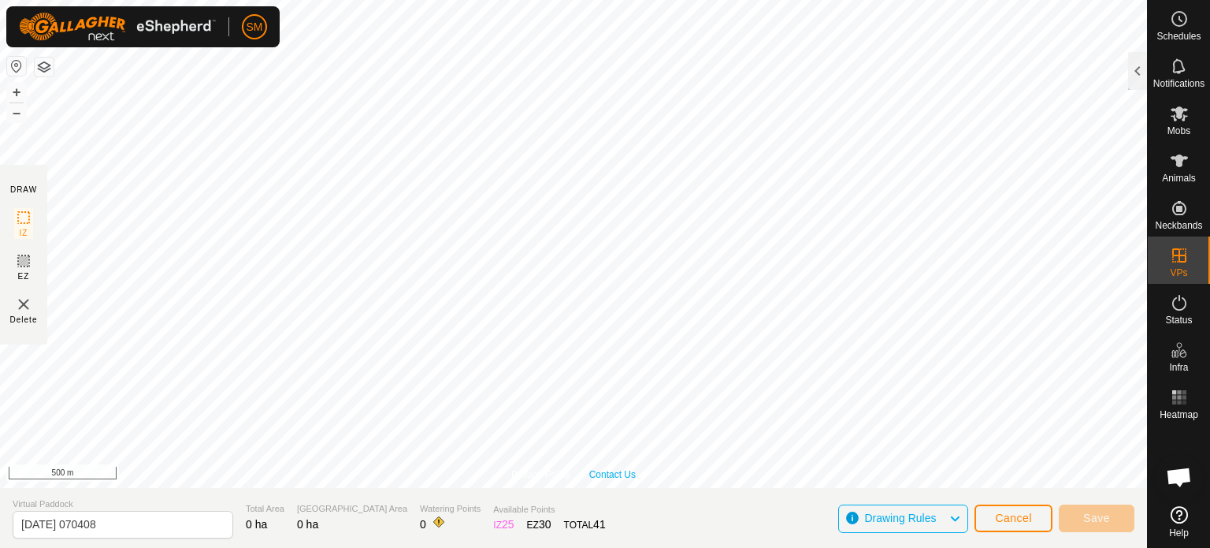
click at [619, 473] on link "Contact Us" at bounding box center [612, 474] width 46 height 14
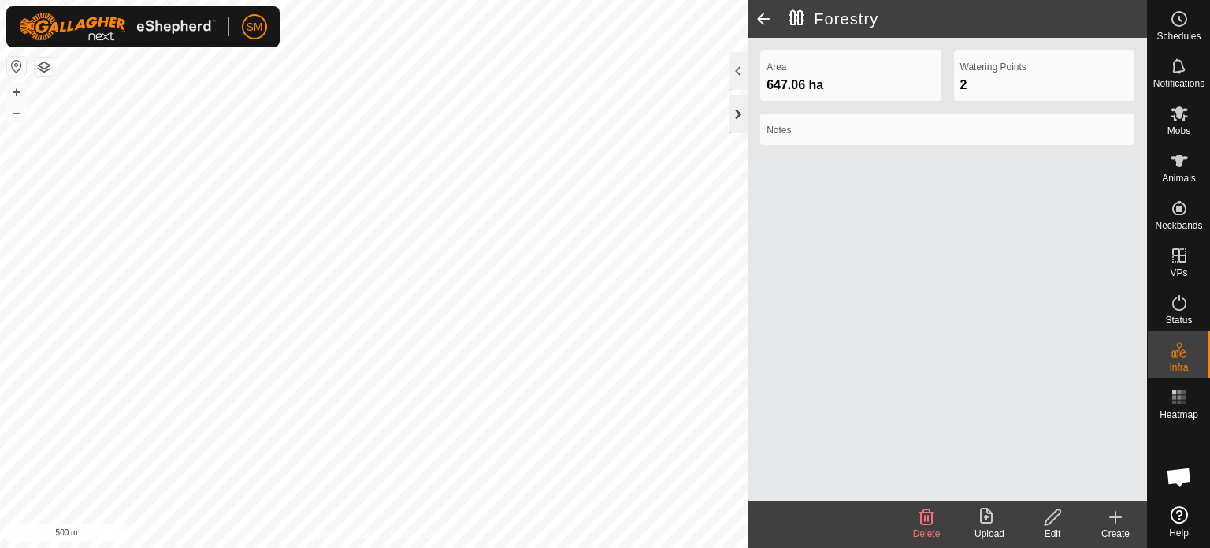
click at [741, 113] on div at bounding box center [738, 114] width 19 height 38
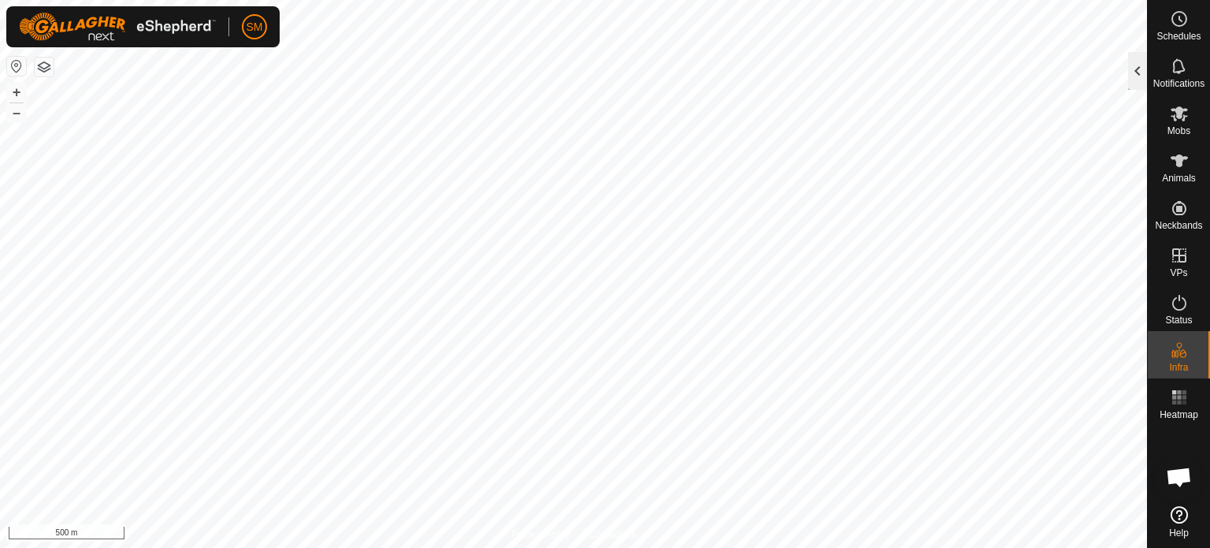
click at [1137, 77] on div at bounding box center [1137, 71] width 19 height 38
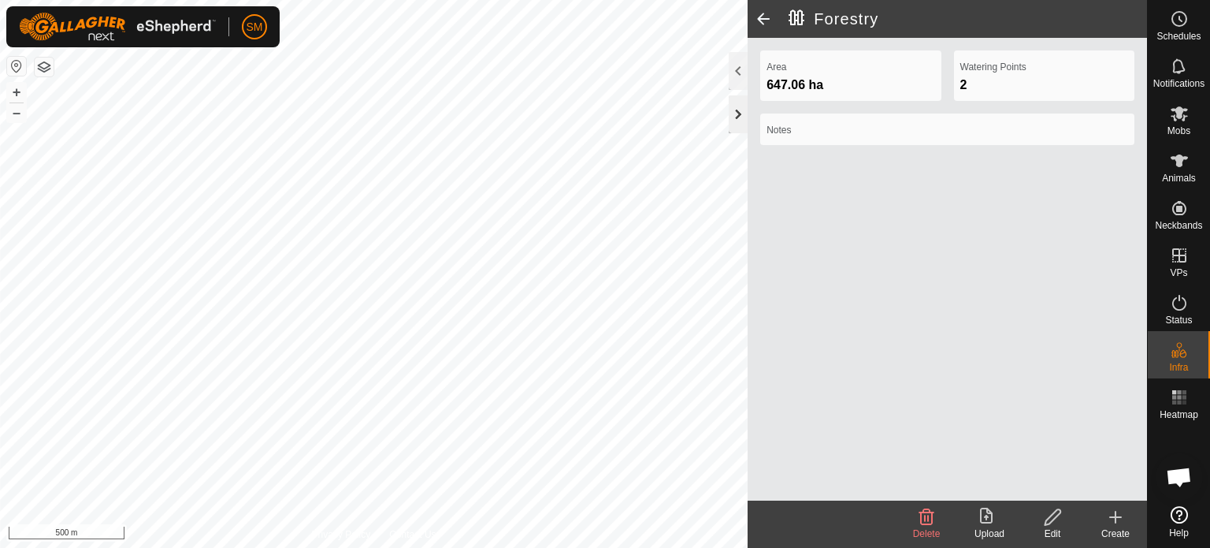
click at [744, 119] on div at bounding box center [738, 114] width 19 height 38
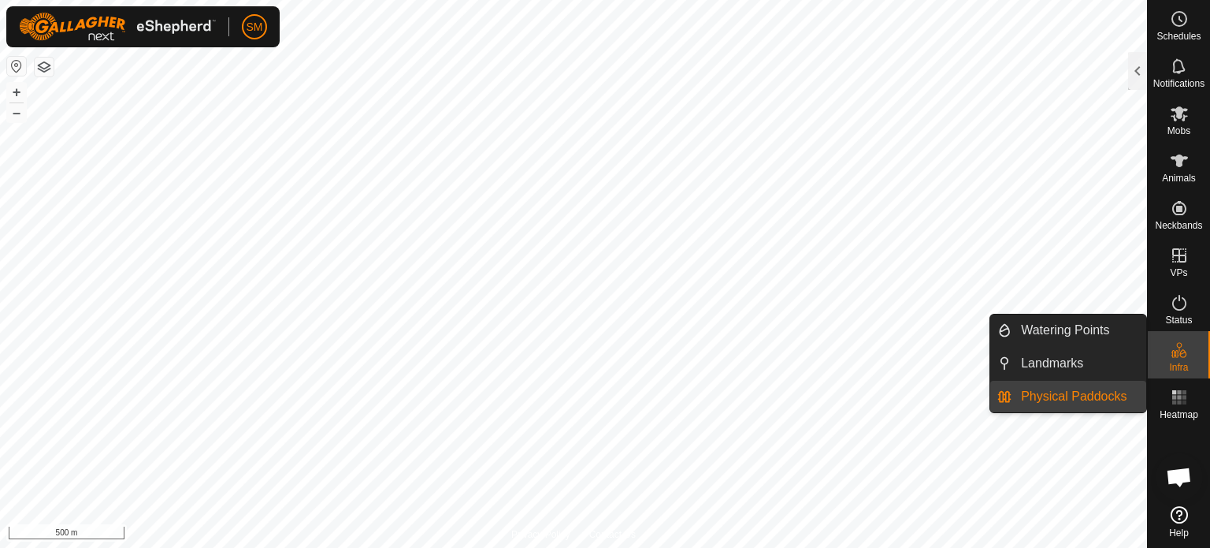
click at [1174, 347] on icon at bounding box center [1179, 349] width 19 height 19
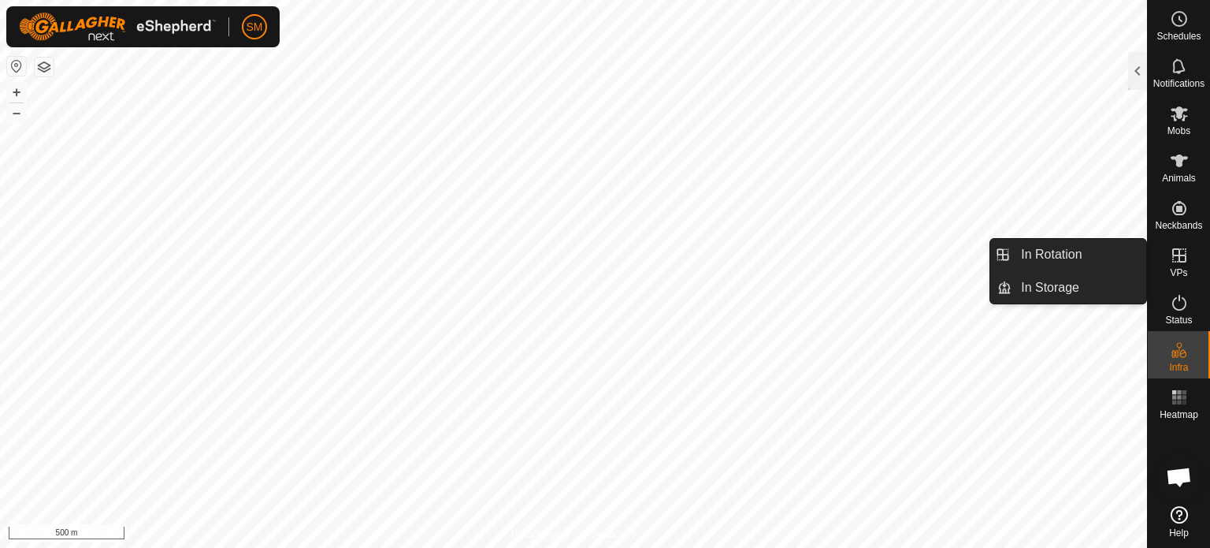
click at [1175, 262] on icon at bounding box center [1179, 255] width 19 height 19
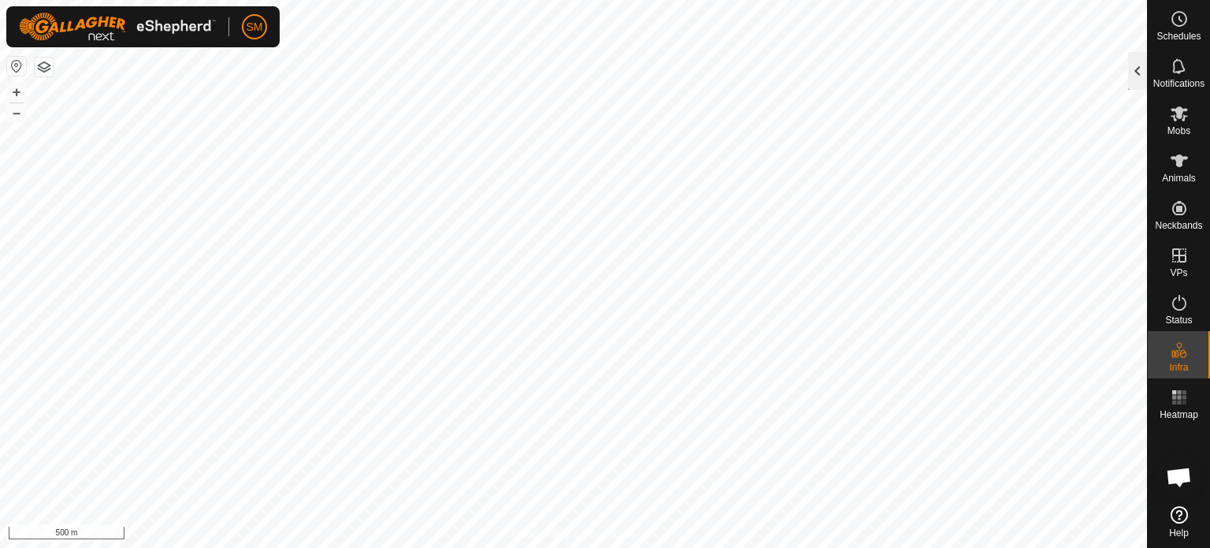
click at [1131, 76] on div at bounding box center [1137, 71] width 19 height 38
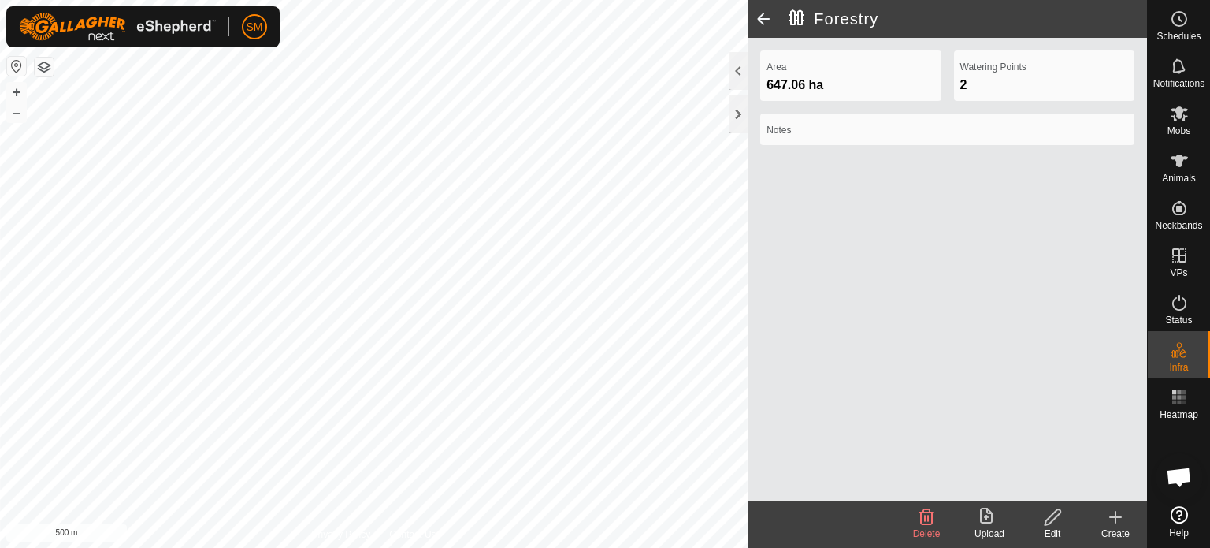
click at [1112, 520] on icon at bounding box center [1115, 516] width 19 height 19
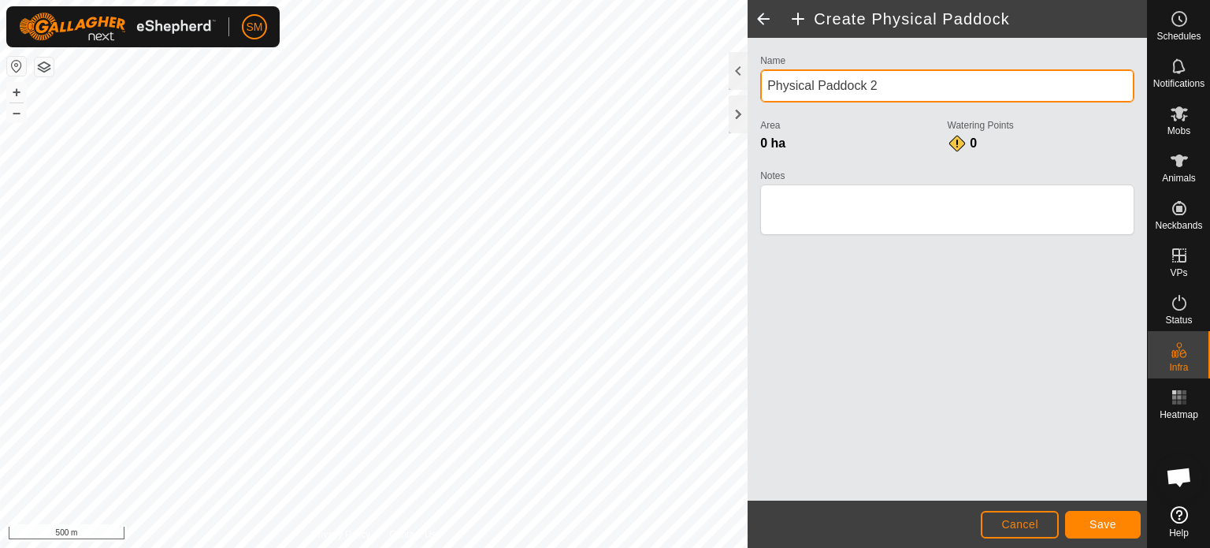
click at [900, 84] on input "Physical Paddock 2" at bounding box center [947, 85] width 374 height 33
type input "P"
type input "Forestry big block"
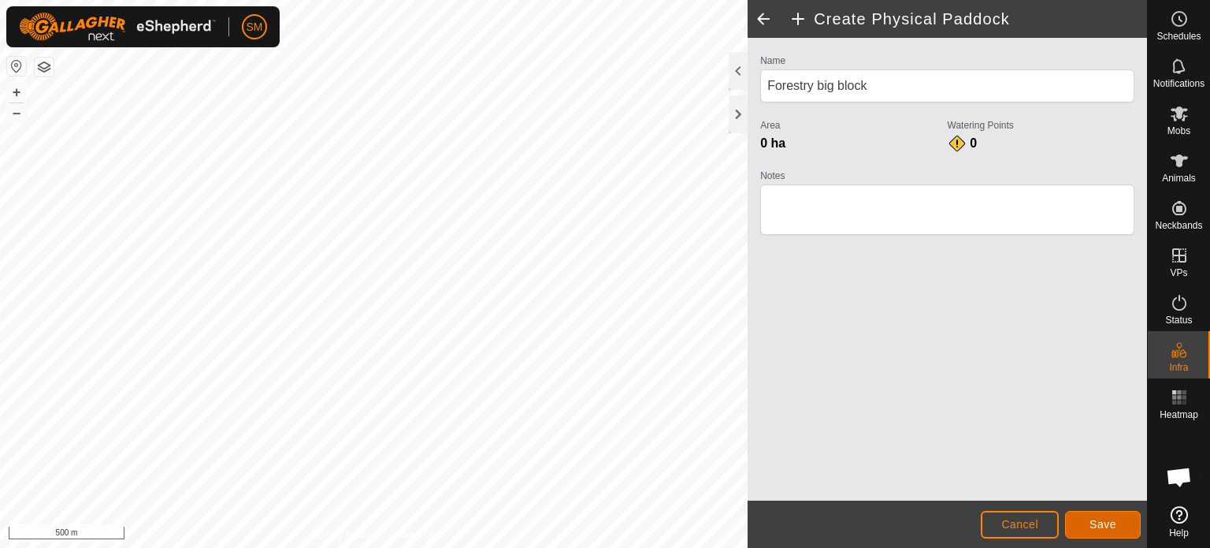
click at [1086, 524] on button "Save" at bounding box center [1103, 525] width 76 height 28
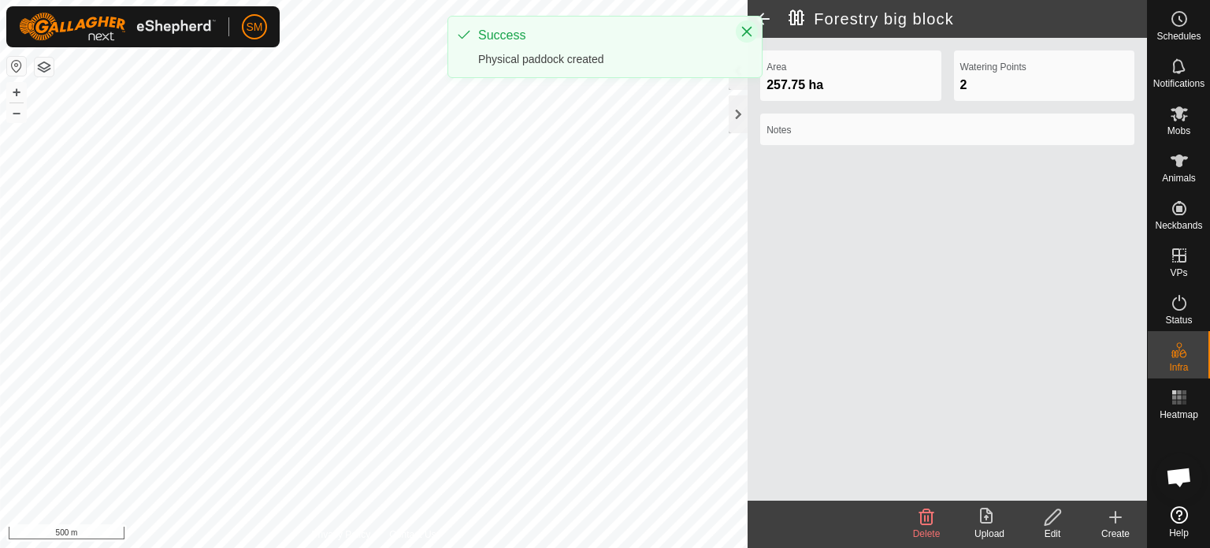
click at [744, 30] on icon "Close" at bounding box center [747, 31] width 13 height 13
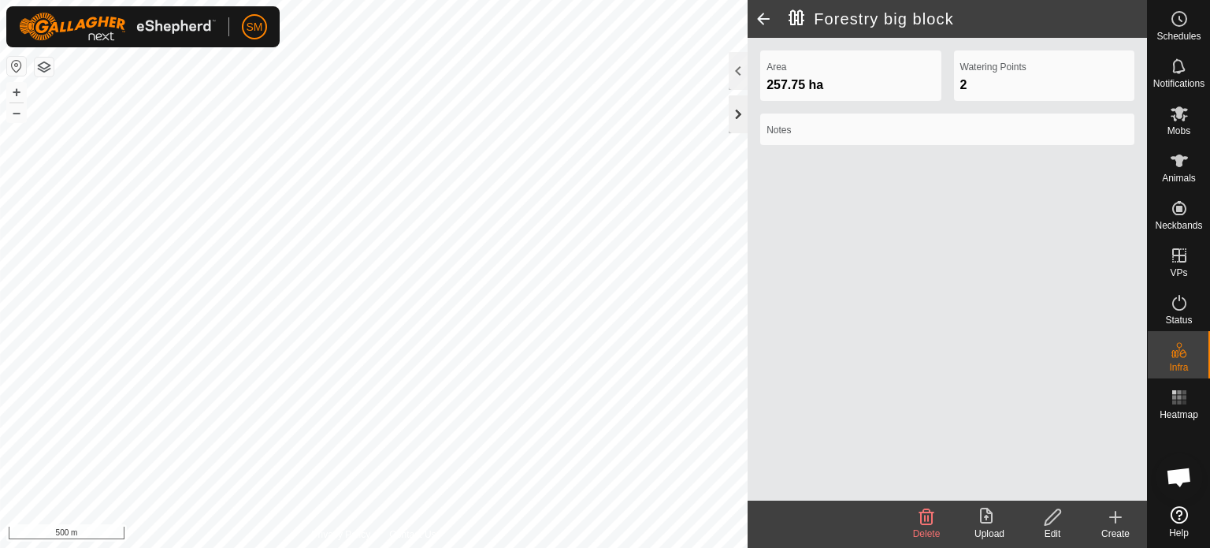
click at [741, 113] on div at bounding box center [738, 114] width 19 height 38
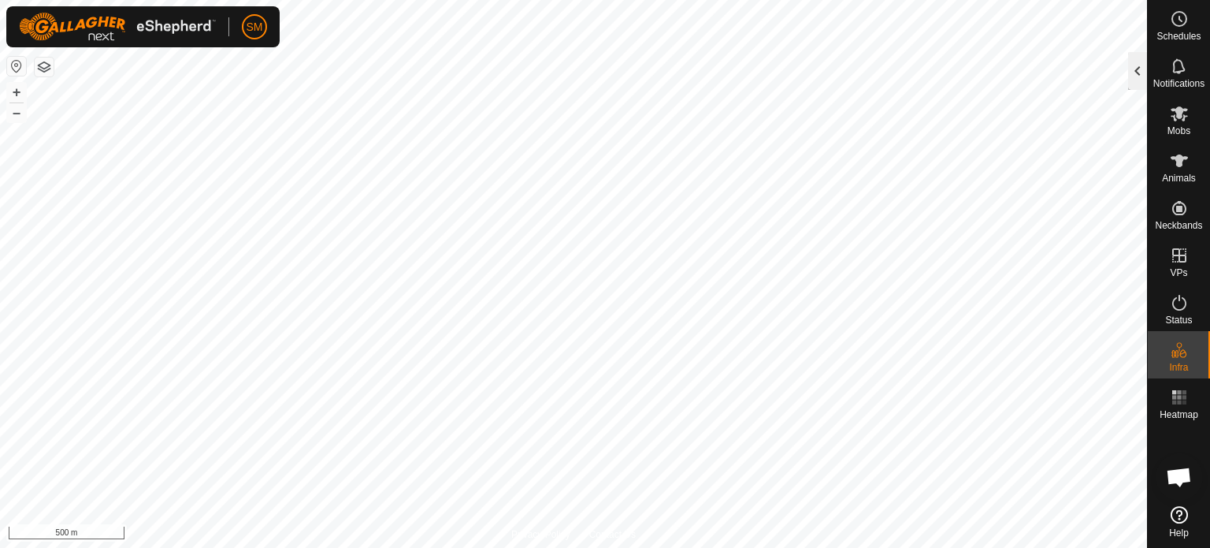
click at [1134, 71] on div at bounding box center [1137, 71] width 19 height 38
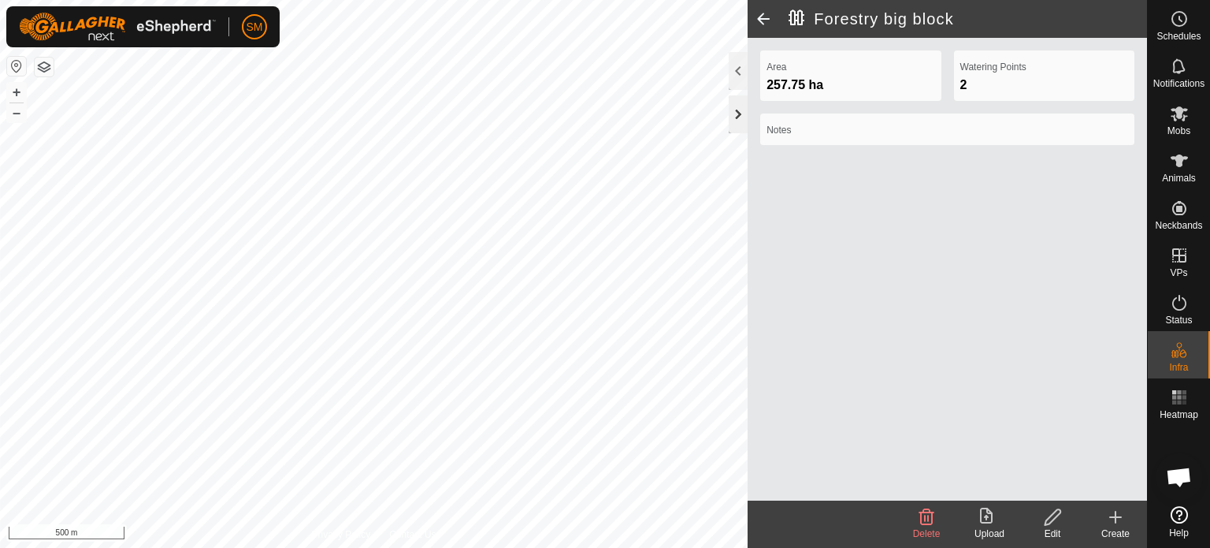
click at [741, 116] on div at bounding box center [738, 114] width 19 height 38
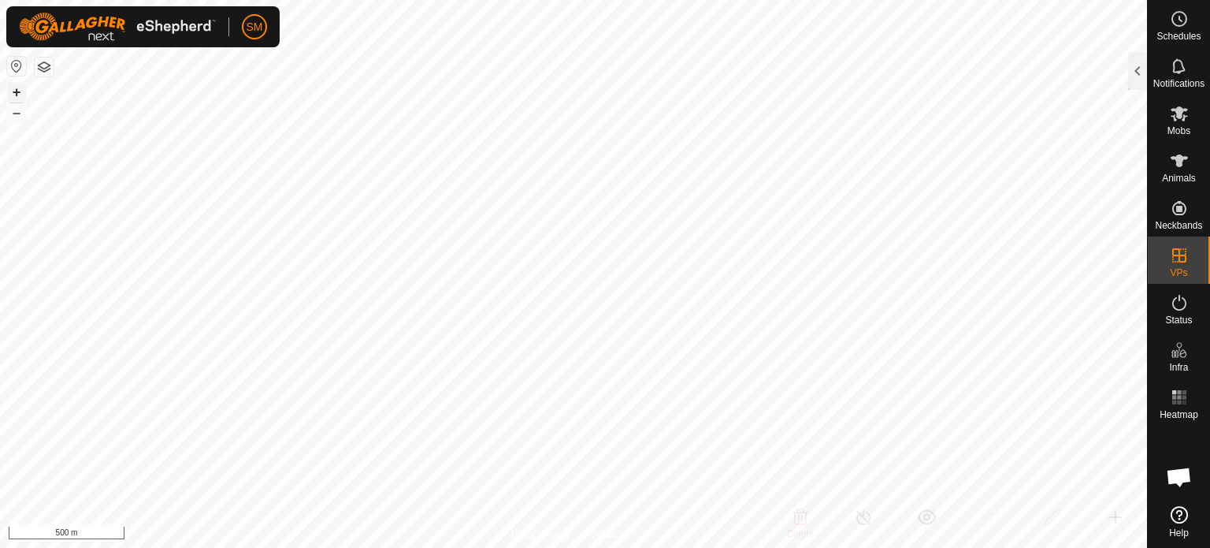
click at [17, 91] on button "+" at bounding box center [16, 92] width 19 height 19
click at [607, 537] on div "Privacy Policy Contact Us Forestry big block 257.75 ha + – ⇧ i 100 m" at bounding box center [573, 274] width 1147 height 548
click at [16, 89] on button "+" at bounding box center [16, 92] width 19 height 19
click at [18, 93] on button "+" at bounding box center [16, 92] width 19 height 19
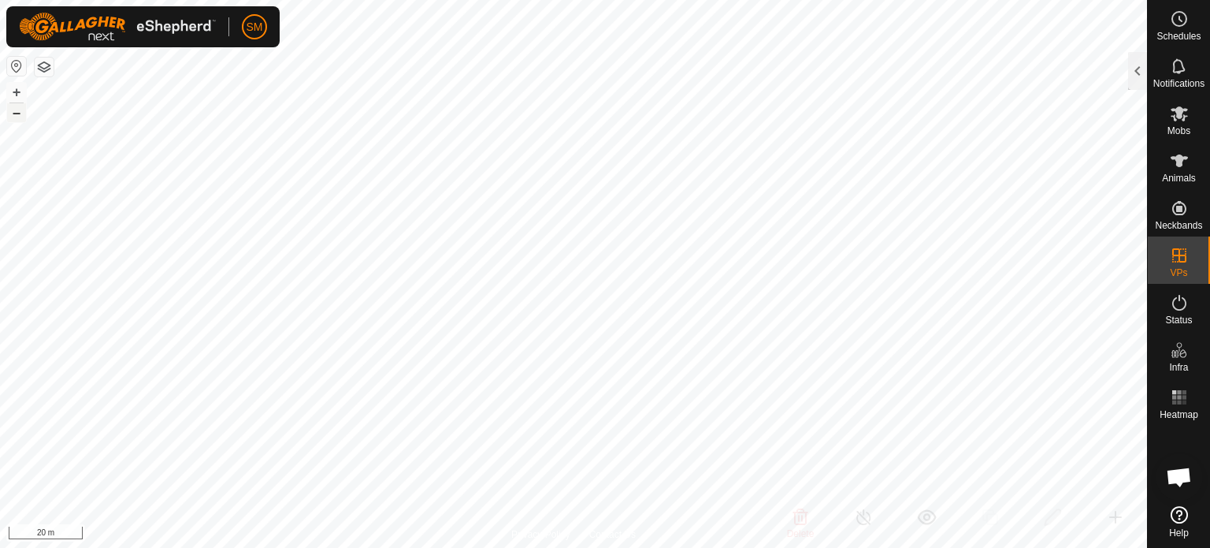
click at [13, 117] on button "–" at bounding box center [16, 112] width 19 height 19
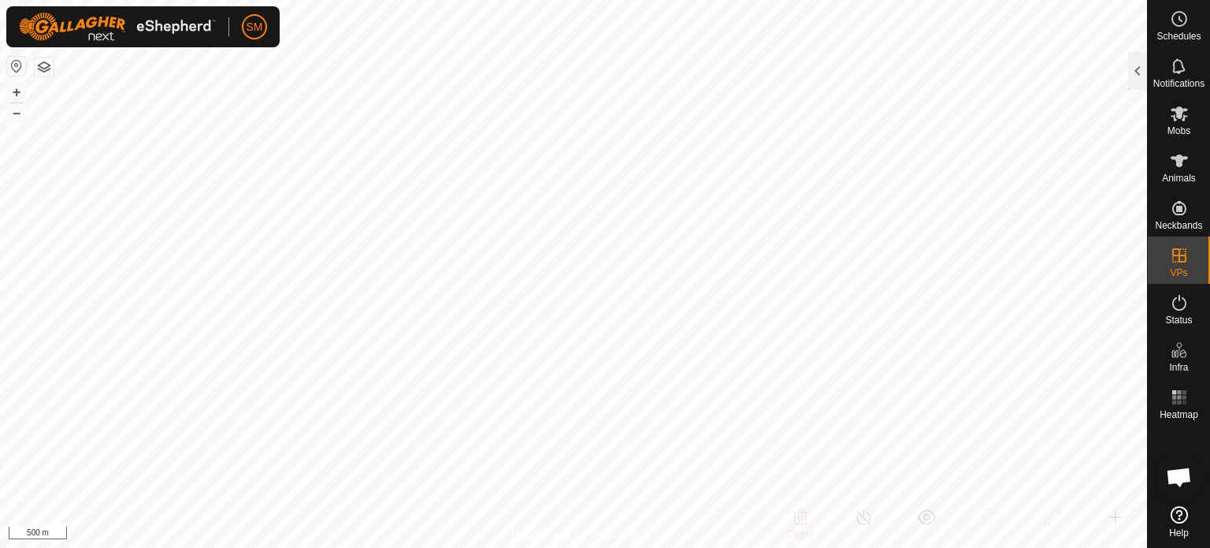
click at [10, 72] on button "button" at bounding box center [16, 66] width 19 height 19
click at [14, 87] on button "+" at bounding box center [16, 92] width 19 height 19
click at [16, 92] on button "+" at bounding box center [16, 92] width 19 height 19
click at [13, 122] on div "+ –" at bounding box center [16, 102] width 20 height 41
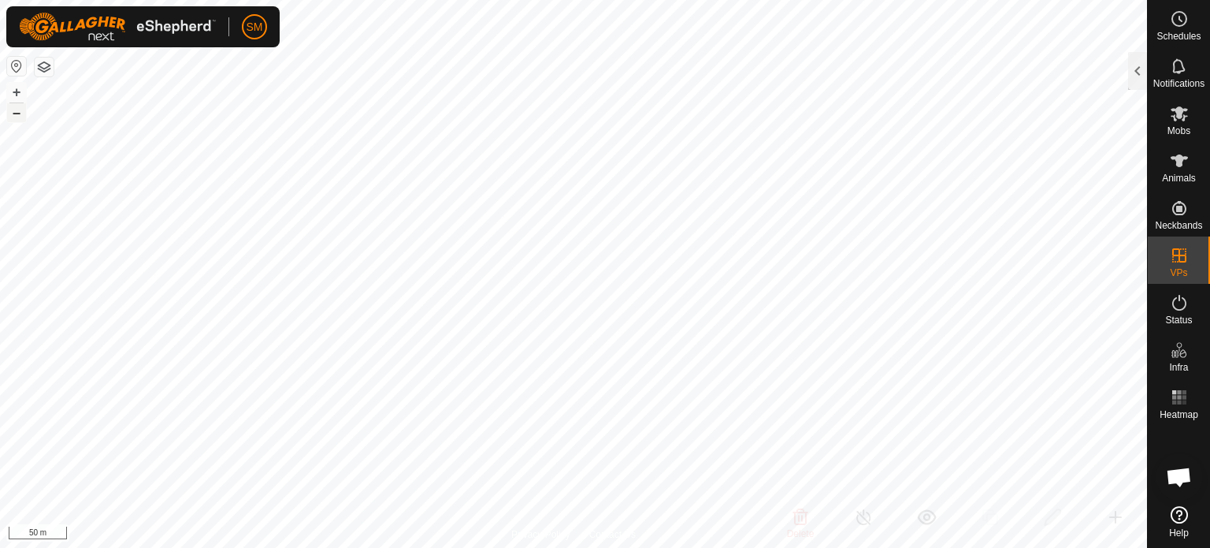
click at [22, 110] on button "–" at bounding box center [16, 112] width 19 height 19
click at [17, 110] on button "–" at bounding box center [16, 112] width 19 height 19
